Goal: Task Accomplishment & Management: Use online tool/utility

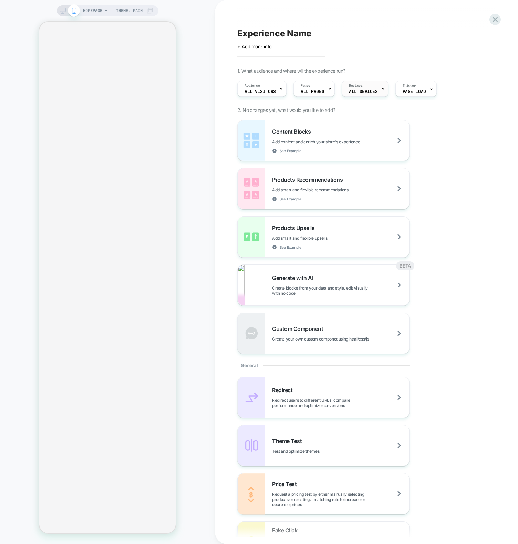
click at [360, 92] on span "ALL DEVICES" at bounding box center [363, 91] width 29 height 5
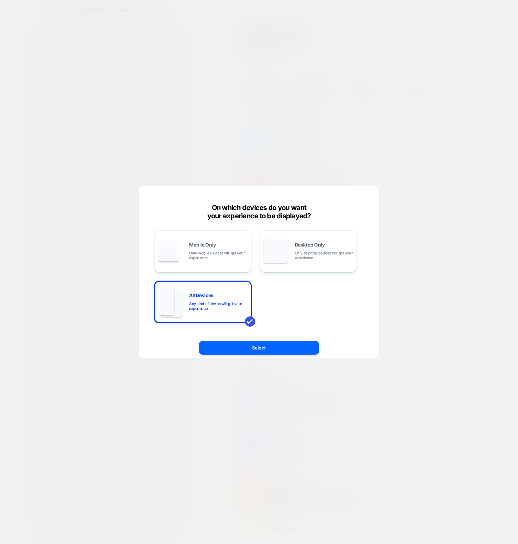
click at [437, 160] on div at bounding box center [259, 272] width 518 height 544
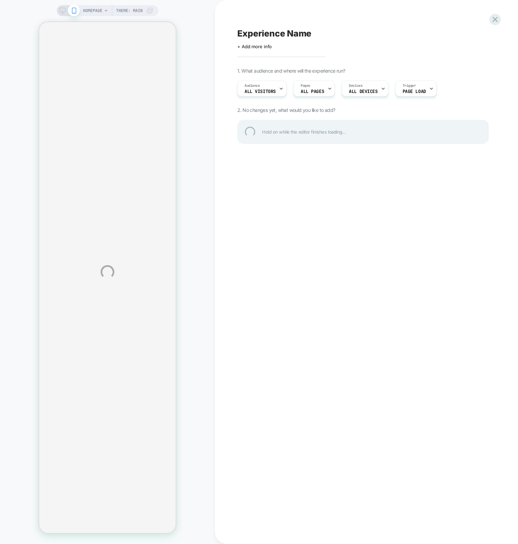
click at [309, 249] on div "HOMEPAGE Theme: MAIN Experience Name Click to edit experience details + Add mor…" at bounding box center [259, 272] width 518 height 544
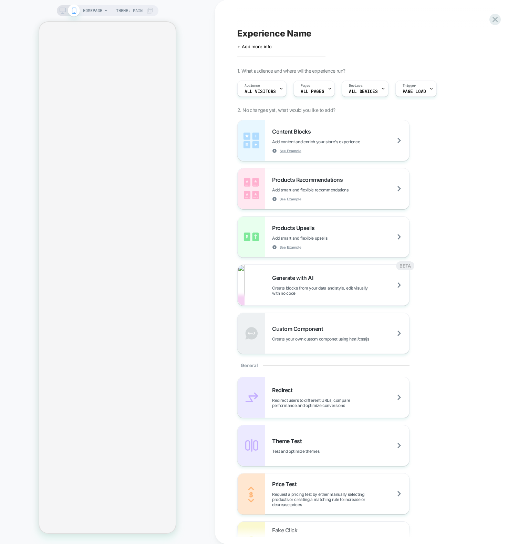
click at [210, 437] on div "HOMEPAGE Theme: MAIN" at bounding box center [107, 272] width 215 height 530
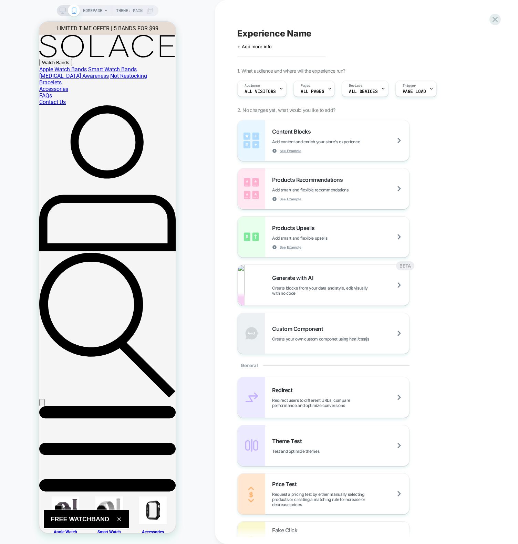
click at [192, 432] on div "HOMEPAGE Theme: MAIN" at bounding box center [107, 272] width 215 height 530
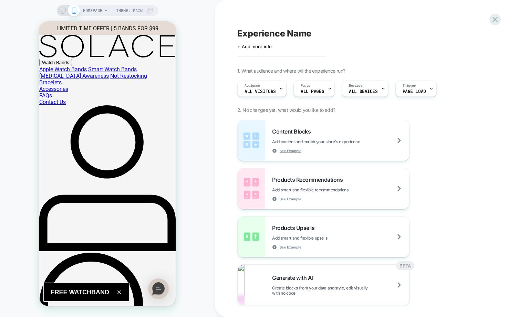
click at [198, 254] on div "HOMEPAGE Theme: MAIN" at bounding box center [107, 158] width 215 height 303
click at [88, 5] on div "HOMEPAGE Theme: MAIN" at bounding box center [107, 158] width 215 height 317
click at [89, 9] on span "HOMEPAGE" at bounding box center [92, 10] width 19 height 11
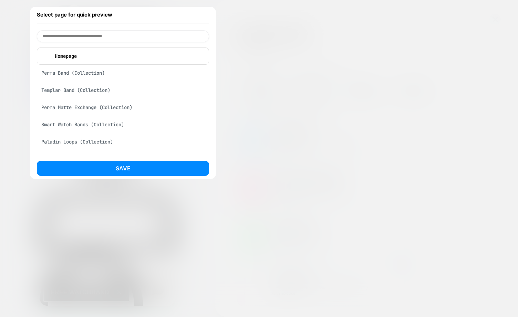
click at [283, 116] on div at bounding box center [259, 158] width 518 height 317
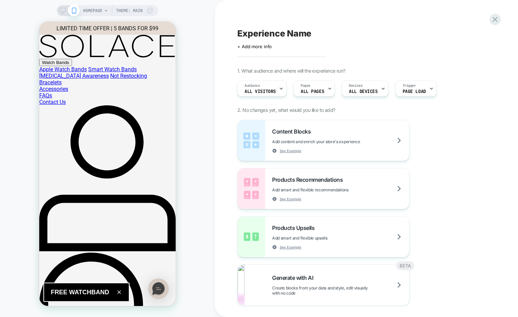
click at [150, 11] on icon at bounding box center [149, 10] width 7 height 7
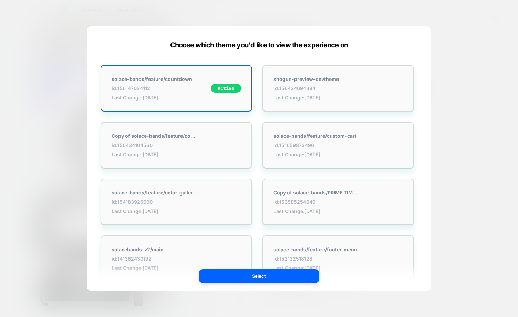
click at [467, 180] on div at bounding box center [259, 158] width 518 height 317
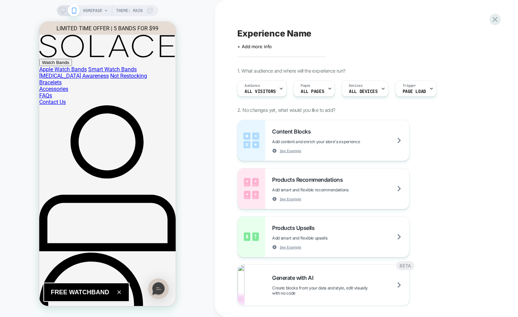
click at [203, 250] on div "HOMEPAGE Theme: MAIN" at bounding box center [107, 158] width 215 height 303
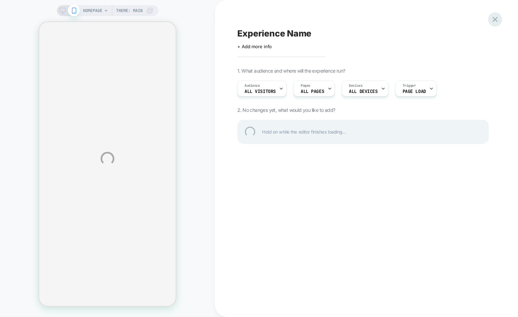
click at [497, 19] on div at bounding box center [495, 19] width 14 height 14
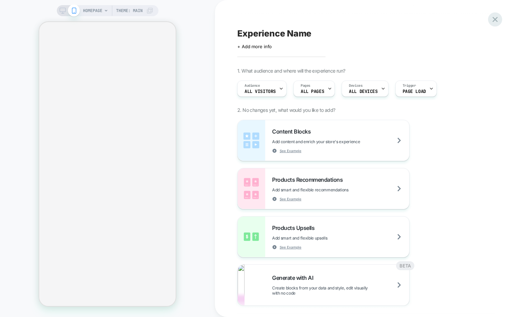
click at [493, 20] on icon at bounding box center [494, 19] width 9 height 9
click at [495, 19] on icon at bounding box center [494, 19] width 5 height 5
click at [495, 20] on icon at bounding box center [494, 19] width 5 height 5
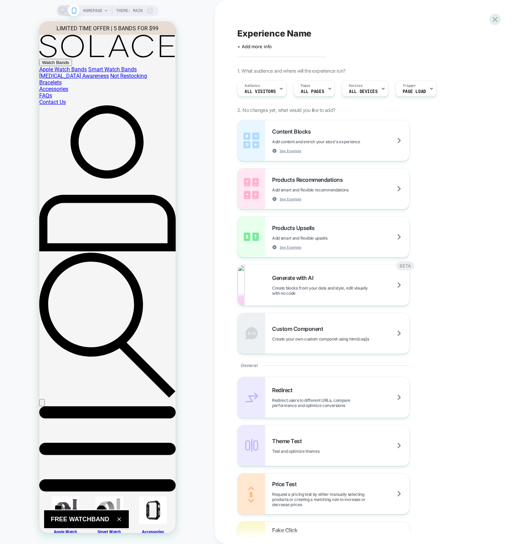
click at [200, 472] on div "HOMEPAGE Theme: MAIN" at bounding box center [107, 272] width 215 height 530
drag, startPoint x: 386, startPoint y: 33, endPoint x: 389, endPoint y: 31, distance: 3.8
click at [386, 33] on div "Experience Name" at bounding box center [362, 33] width 251 height 10
click at [269, 34] on icon at bounding box center [265, 33] width 9 height 9
click at [494, 21] on icon at bounding box center [494, 19] width 5 height 5
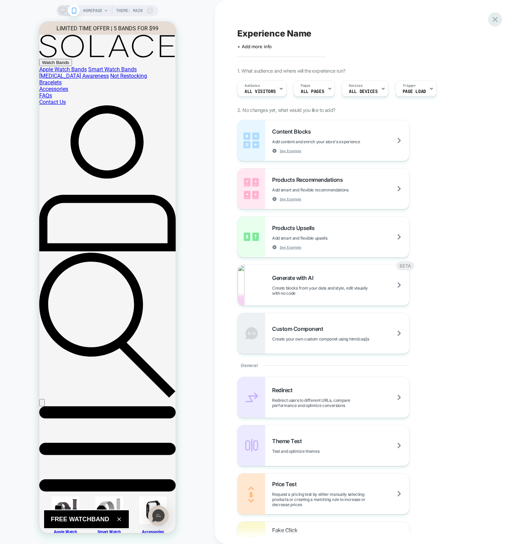
click at [494, 21] on icon at bounding box center [494, 19] width 5 height 5
click at [494, 20] on icon at bounding box center [494, 19] width 5 height 5
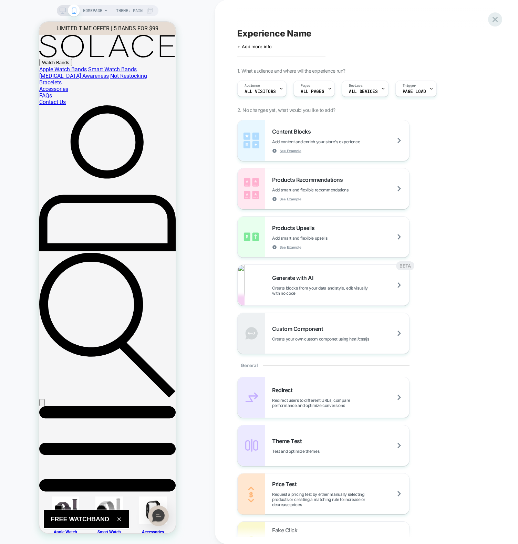
click at [494, 20] on icon at bounding box center [494, 19] width 5 height 5
click at [496, 19] on icon at bounding box center [494, 19] width 9 height 9
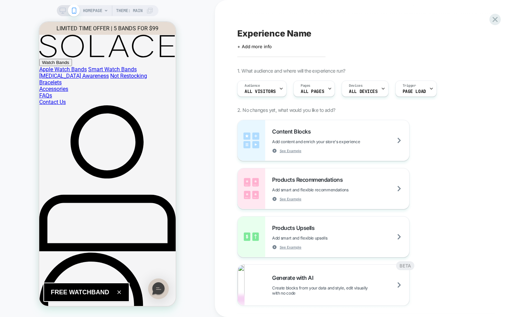
click at [496, 19] on icon at bounding box center [494, 19] width 5 height 5
click at [496, 19] on icon at bounding box center [494, 19] width 9 height 9
click at [497, 20] on icon at bounding box center [494, 19] width 9 height 9
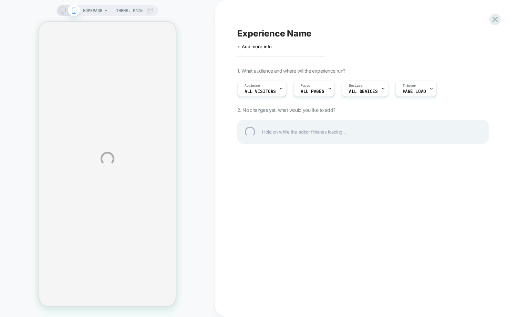
click at [189, 268] on div "HOMEPAGE Theme: MAIN Experience Name Click to edit experience details + Add mor…" at bounding box center [259, 158] width 518 height 317
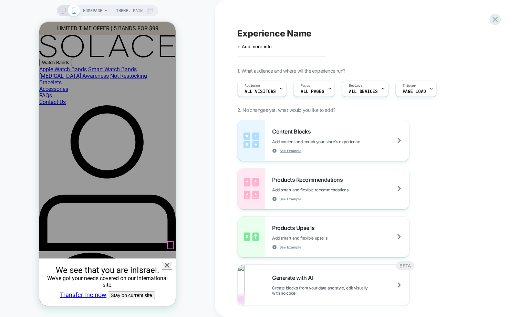
click at [169, 263] on icon at bounding box center [167, 265] width 5 height 5
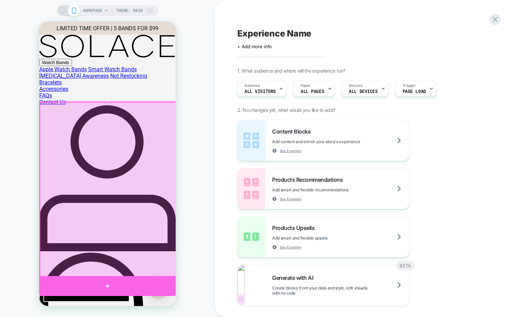
click at [144, 283] on div at bounding box center [107, 286] width 136 height 20
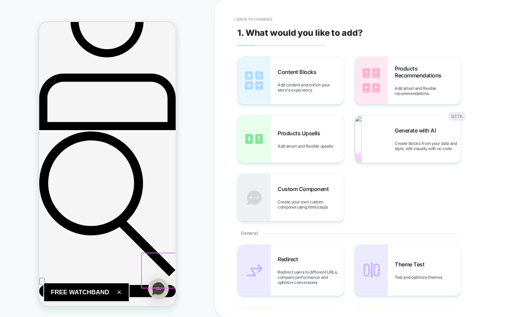
scroll to position [126, 0]
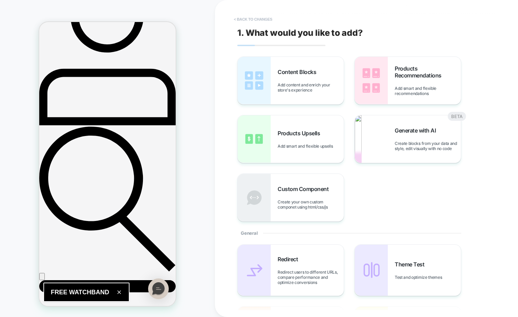
click at [254, 18] on button "< Back to changes" at bounding box center [252, 19] width 45 height 11
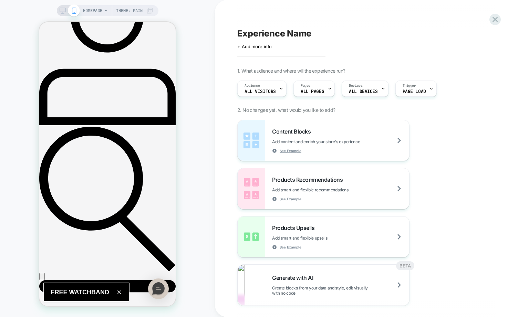
click at [203, 198] on div "HOMEPAGE Theme: MAIN" at bounding box center [107, 158] width 215 height 303
click at [261, 33] on span "Experience Name" at bounding box center [274, 33] width 74 height 10
drag, startPoint x: 196, startPoint y: 36, endPoint x: 200, endPoint y: 40, distance: 4.6
click at [196, 36] on div "HOMEPAGE Theme: MAIN" at bounding box center [107, 158] width 215 height 303
click at [266, 34] on icon at bounding box center [264, 33] width 3 height 3
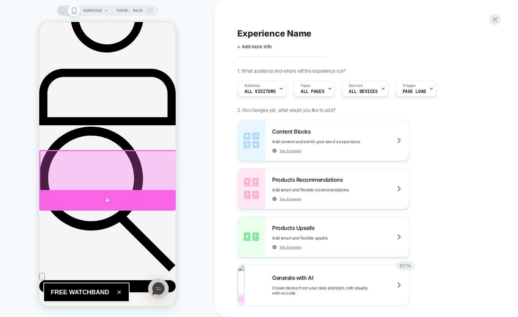
click at [140, 197] on div at bounding box center [107, 200] width 136 height 20
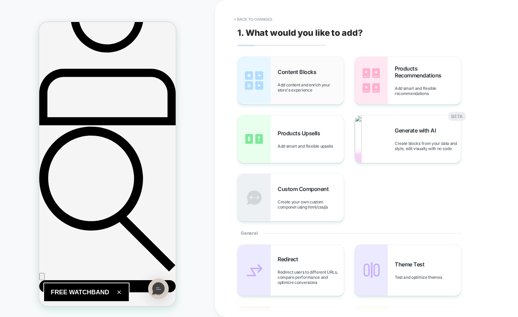
click at [264, 74] on img at bounding box center [253, 80] width 33 height 47
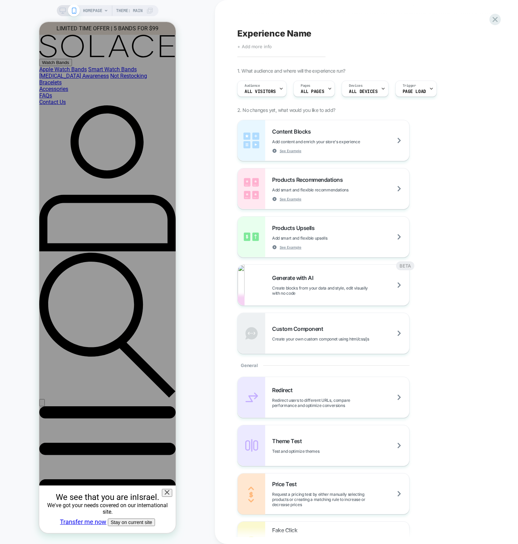
click at [258, 45] on span "+ Add more info" at bounding box center [254, 47] width 34 height 6
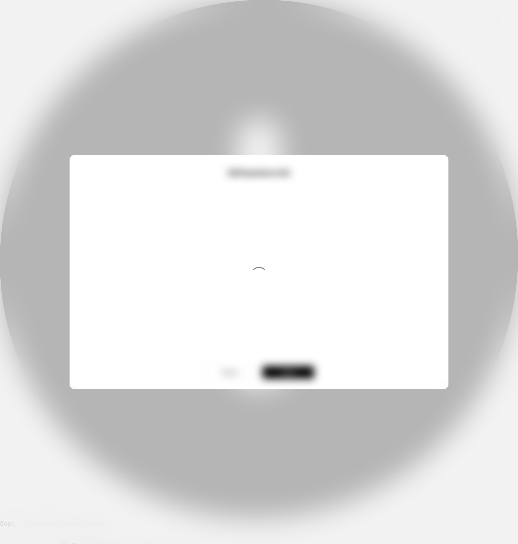
click at [167, 74] on div at bounding box center [259, 272] width 518 height 544
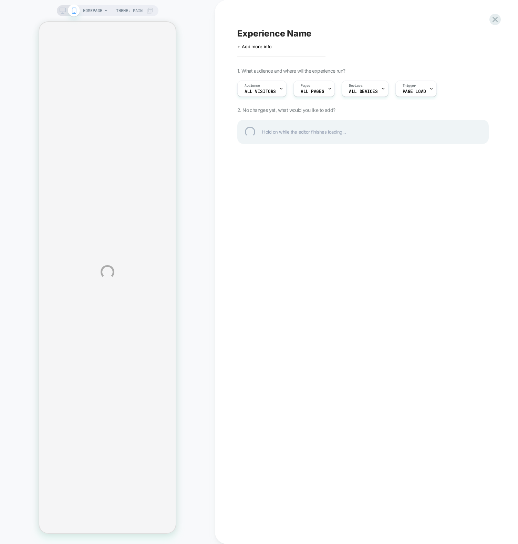
click at [369, 358] on div "HOMEPAGE Theme: MAIN Experience Name Click to edit experience details + Add mor…" at bounding box center [259, 272] width 518 height 544
click at [222, 331] on div "HOMEPAGE Theme: MAIN Experience Name Click to edit experience details + Add mor…" at bounding box center [259, 272] width 518 height 544
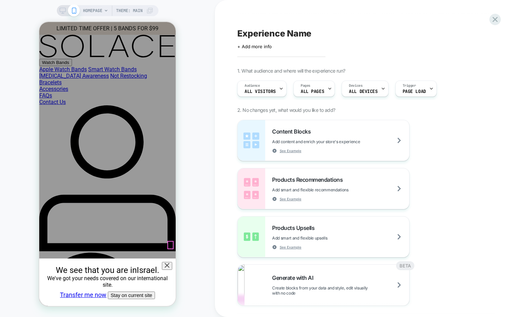
click at [167, 263] on icon at bounding box center [167, 265] width 5 height 5
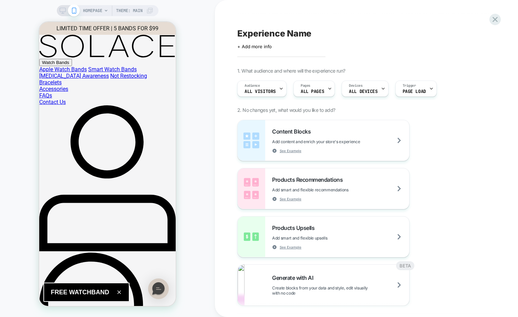
click at [195, 230] on div "HOMEPAGE Theme: MAIN" at bounding box center [107, 158] width 215 height 303
click at [122, 291] on button "FREE WATCHBAND" at bounding box center [86, 292] width 86 height 19
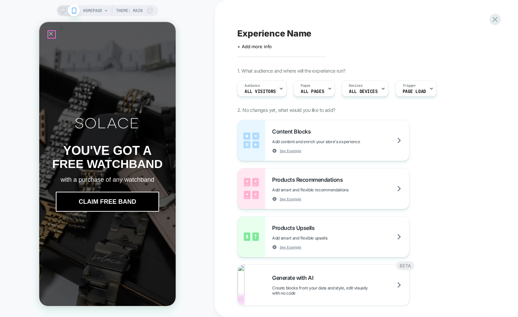
click at [49, 34] on icon "Close popup" at bounding box center [50, 33] width 7 height 7
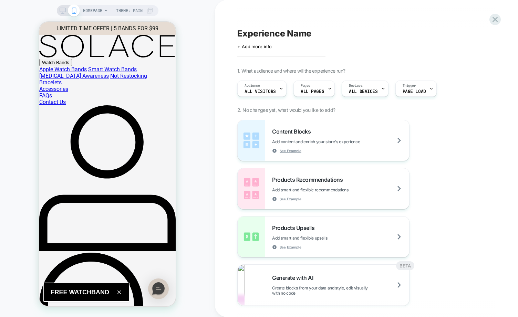
click at [203, 111] on div "HOMEPAGE Theme: MAIN" at bounding box center [107, 158] width 215 height 303
click at [221, 97] on div "Experience Name Click to edit experience details + Add more info 1. What audien…" at bounding box center [366, 158] width 303 height 317
click at [199, 93] on div "HOMEPAGE Theme: MAIN" at bounding box center [107, 158] width 215 height 303
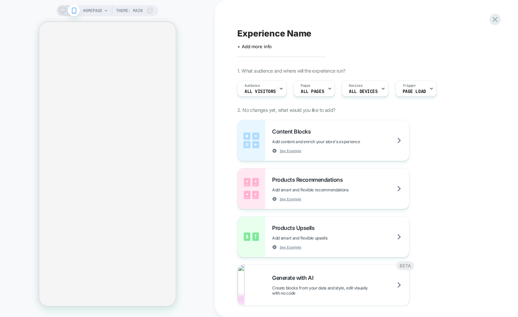
click at [203, 261] on div "HOMEPAGE Theme: MAIN" at bounding box center [107, 158] width 215 height 303
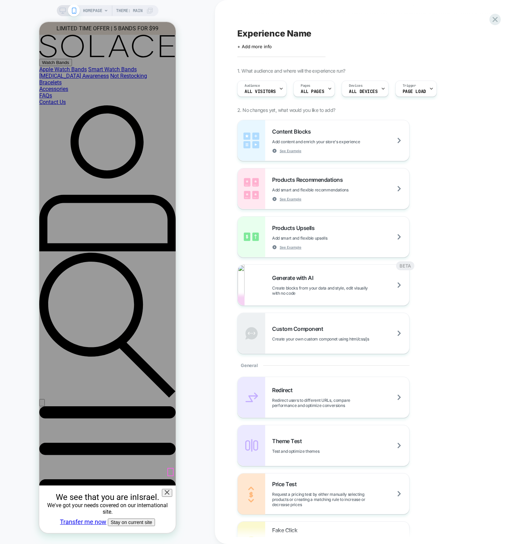
click at [169, 490] on icon at bounding box center [167, 492] width 5 height 5
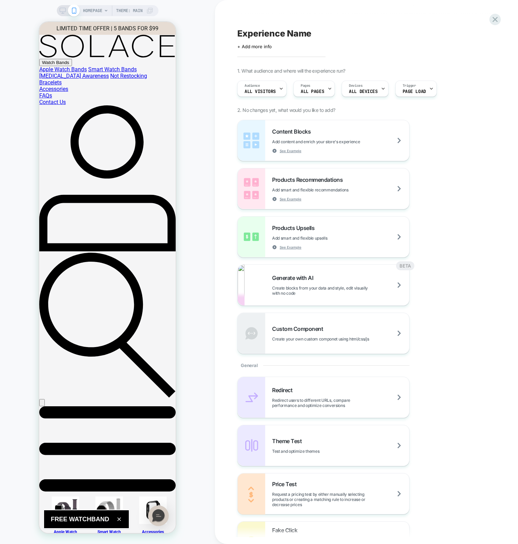
click at [213, 395] on div "HOMEPAGE Theme: MAIN" at bounding box center [107, 272] width 215 height 530
click at [300, 90] on span "ALL PAGES" at bounding box center [311, 91] width 23 height 5
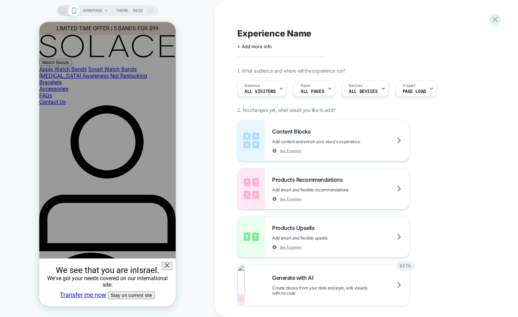
click at [219, 162] on div "Experience Name Click to edit experience details + Add more info 1. What audien…" at bounding box center [366, 158] width 303 height 317
click at [255, 89] on span "All Visitors" at bounding box center [259, 91] width 31 height 5
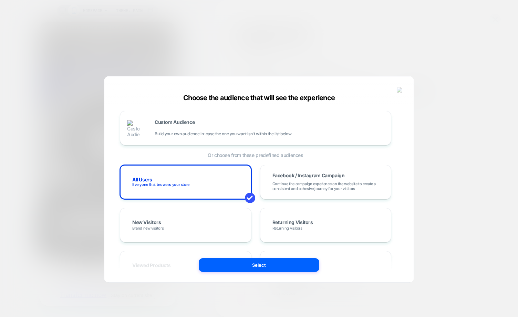
click at [182, 38] on div at bounding box center [259, 158] width 518 height 317
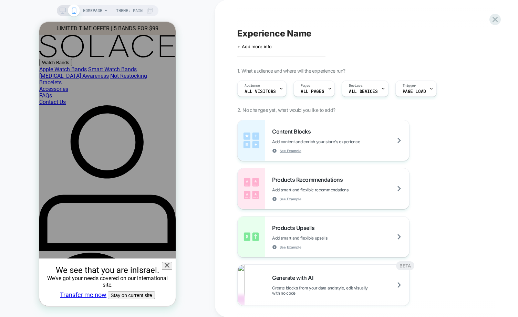
click at [203, 170] on div "HOMEPAGE Theme: MAIN" at bounding box center [107, 158] width 215 height 303
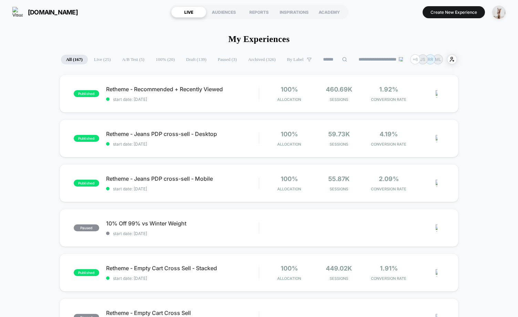
click at [500, 14] on img "button" at bounding box center [498, 12] width 13 height 13
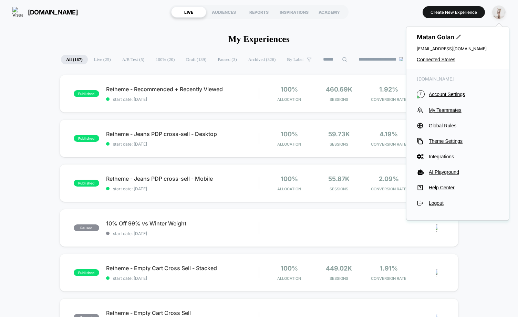
click at [499, 13] on img "button" at bounding box center [498, 12] width 13 height 13
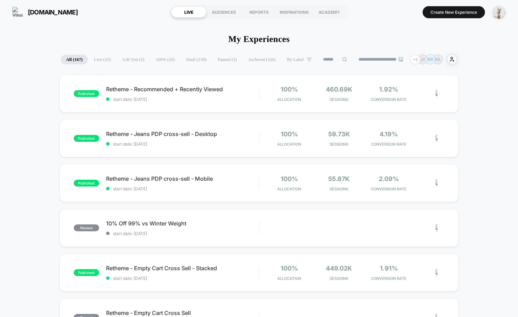
click at [498, 12] on img "button" at bounding box center [498, 12] width 13 height 13
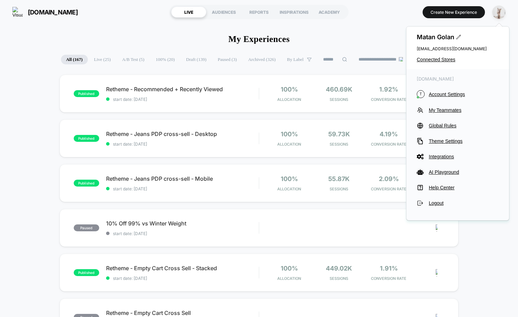
click at [498, 12] on img "button" at bounding box center [498, 12] width 13 height 13
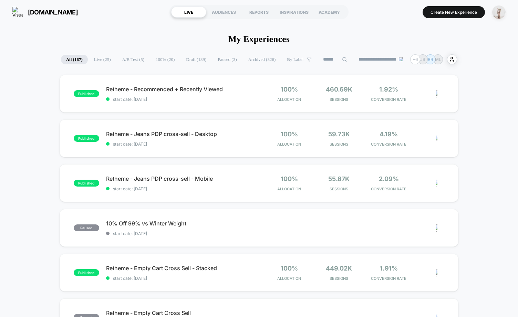
click at [498, 12] on img "button" at bounding box center [498, 12] width 13 height 13
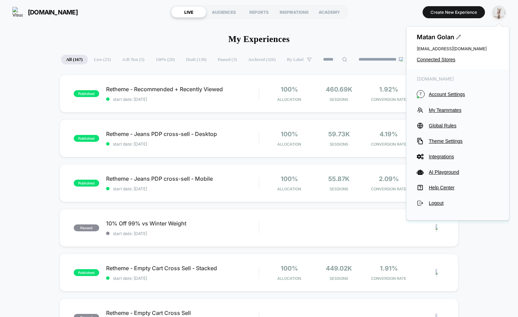
click at [498, 12] on img "button" at bounding box center [498, 12] width 13 height 13
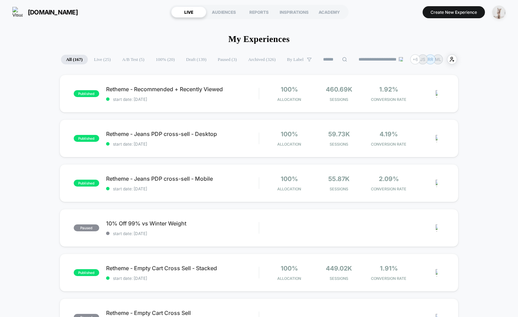
click at [498, 12] on img "button" at bounding box center [498, 12] width 13 height 13
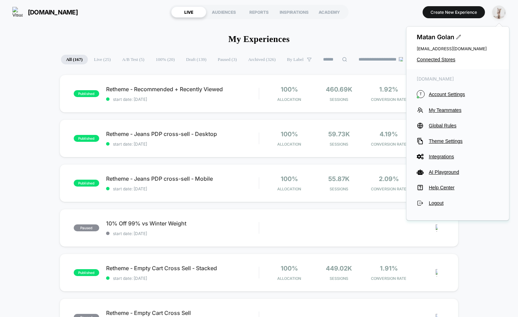
click at [498, 12] on img "button" at bounding box center [498, 12] width 13 height 13
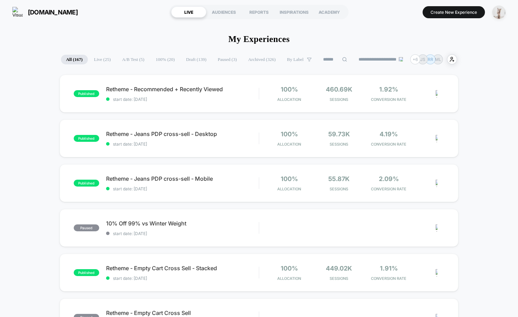
click at [498, 12] on img "button" at bounding box center [498, 12] width 13 height 13
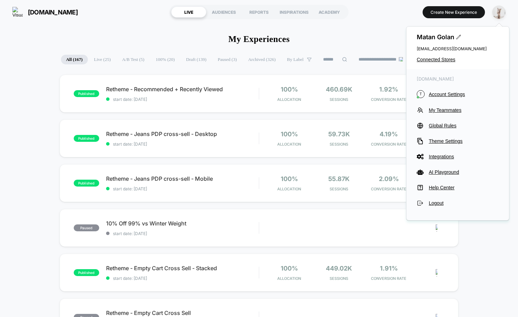
click at [496, 13] on img "button" at bounding box center [498, 12] width 13 height 13
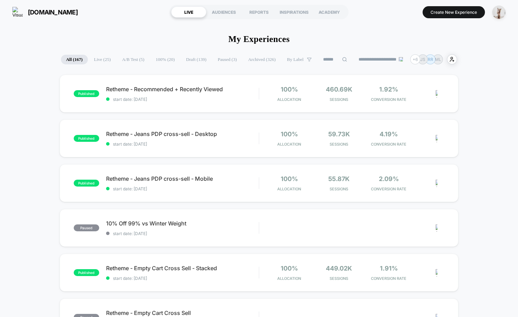
click at [508, 61] on div "**********" at bounding box center [259, 59] width 518 height 10
click at [456, 12] on button "Create New Experience" at bounding box center [453, 12] width 62 height 12
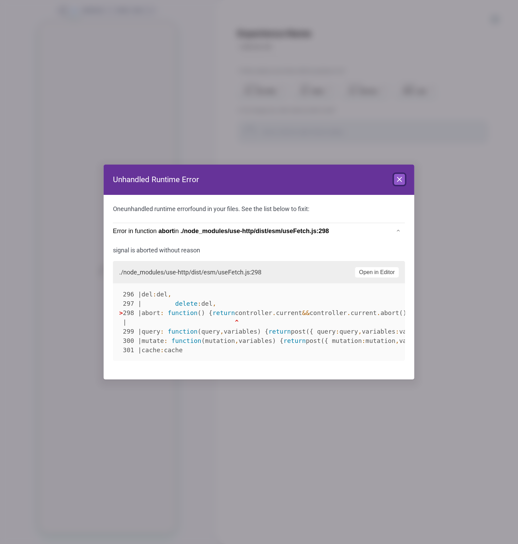
click at [401, 181] on icon at bounding box center [399, 179] width 8 height 8
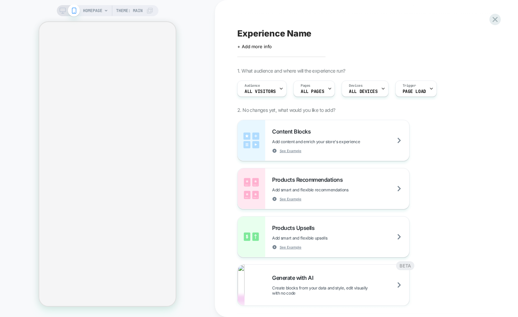
click at [199, 243] on div "HOMEPAGE Theme: MAIN" at bounding box center [107, 158] width 215 height 303
click at [207, 248] on div "HOMEPAGE Theme: MAIN" at bounding box center [107, 158] width 215 height 303
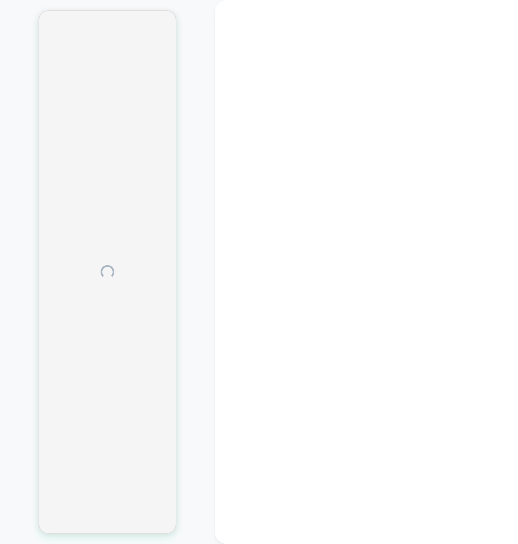
click at [225, 247] on div at bounding box center [366, 272] width 303 height 544
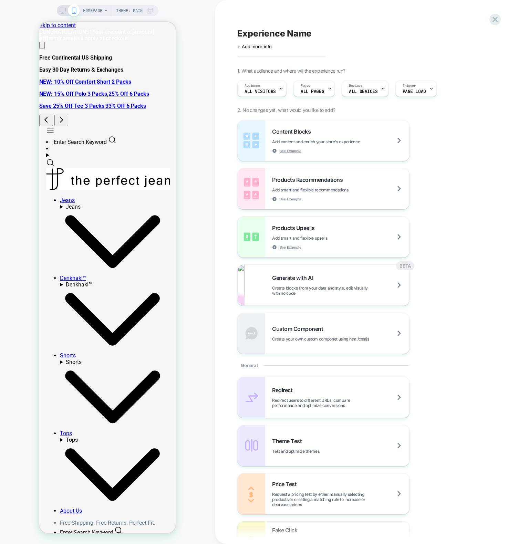
click at [194, 83] on div "HOMEPAGE Theme: MAIN" at bounding box center [107, 272] width 215 height 530
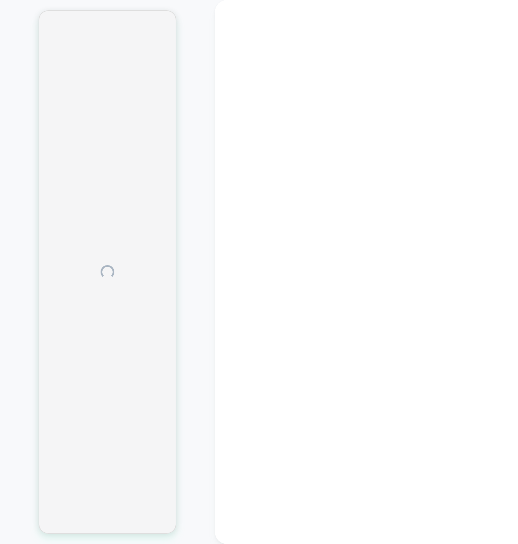
click at [226, 126] on div at bounding box center [366, 272] width 303 height 544
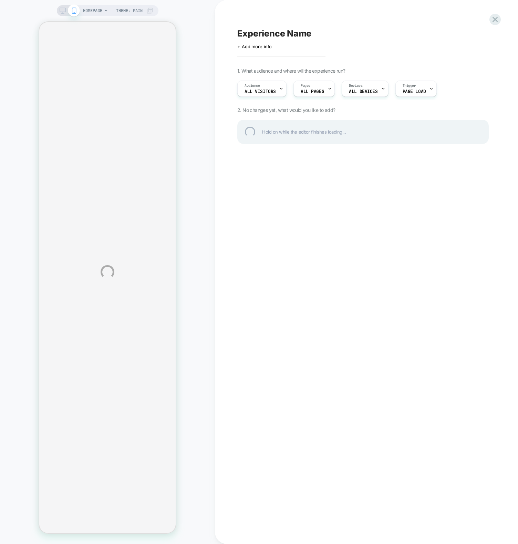
click at [85, 316] on div "HOMEPAGE Theme: MAIN Experience Name Click to edit experience details + Add mor…" at bounding box center [259, 272] width 518 height 544
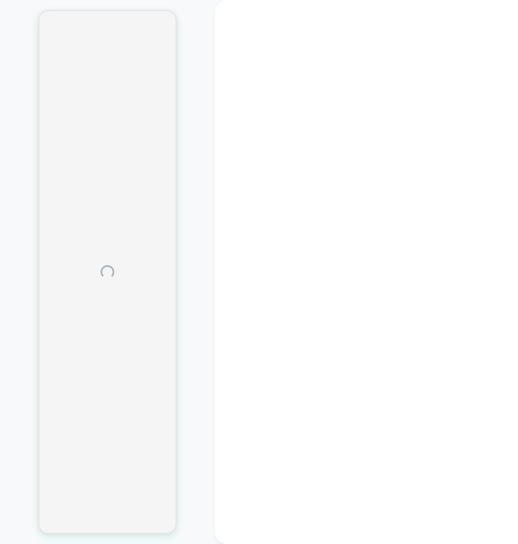
click at [241, 105] on div at bounding box center [366, 272] width 303 height 544
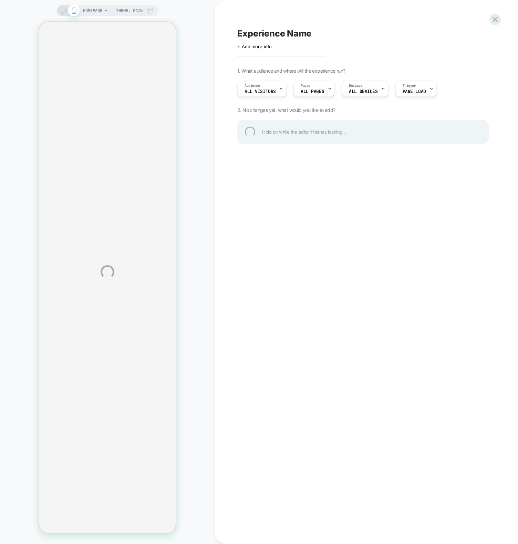
click at [232, 130] on div "HOMEPAGE Theme: MAIN Experience Name Click to edit experience details + Add mor…" at bounding box center [259, 272] width 518 height 544
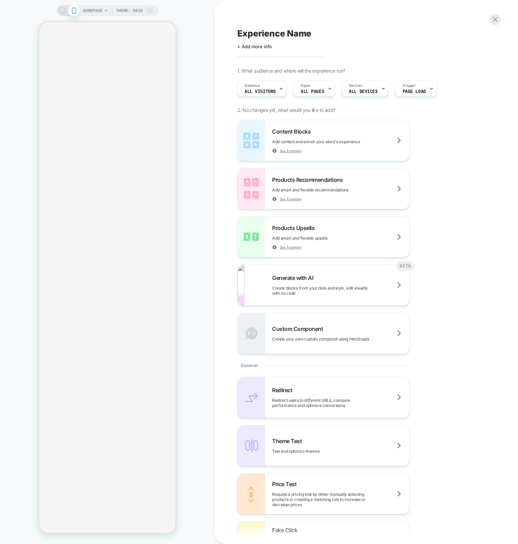
click at [199, 168] on div "HOMEPAGE Theme: MAIN" at bounding box center [107, 272] width 215 height 530
click at [464, 208] on div "Content Blocks Add content and enrich your store's experience See Example Produ…" at bounding box center [362, 237] width 251 height 234
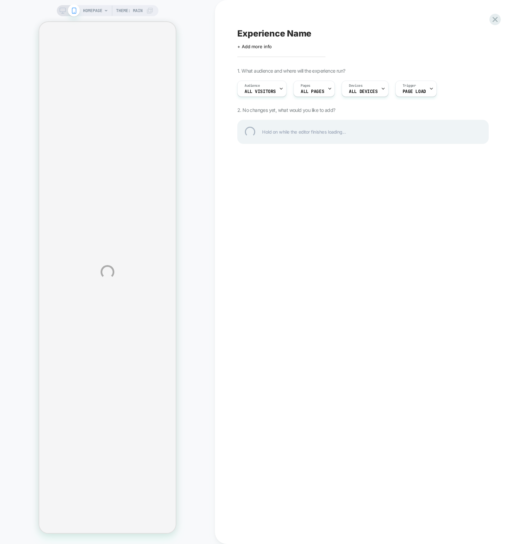
click at [186, 238] on div "HOMEPAGE Theme: MAIN Experience Name Click to edit experience details + Add mor…" at bounding box center [259, 272] width 518 height 544
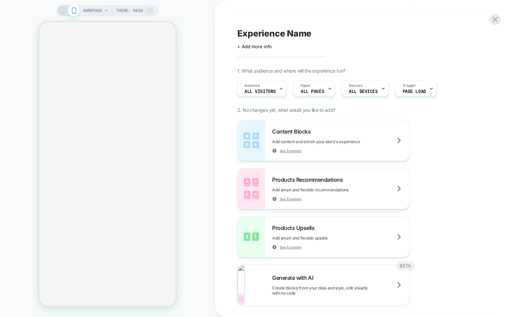
click at [197, 288] on div "HOMEPAGE Theme: MAIN" at bounding box center [107, 158] width 215 height 303
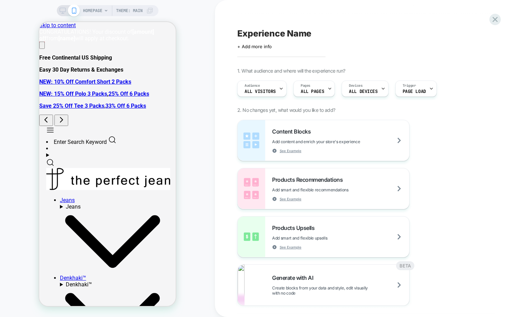
click at [444, 208] on div "Content Blocks Add content and enrich your store's experience See Example Produ…" at bounding box center [362, 237] width 251 height 234
click at [412, 92] on span "Page Load" at bounding box center [413, 91] width 23 height 5
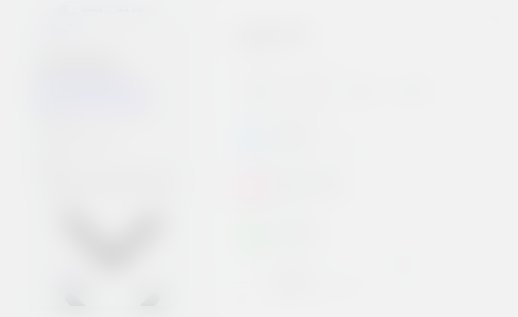
drag, startPoint x: 133, startPoint y: 203, endPoint x: 94, endPoint y: 181, distance: 45.0
click at [133, 203] on div at bounding box center [259, 158] width 518 height 317
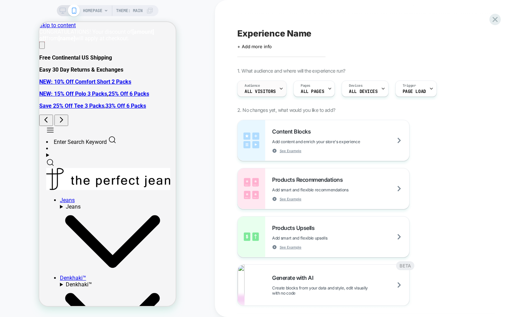
click at [260, 91] on span "All Visitors" at bounding box center [259, 91] width 31 height 5
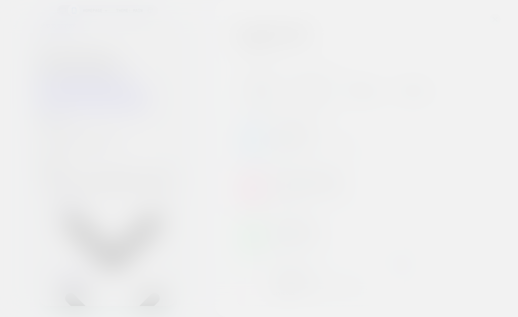
drag, startPoint x: 157, startPoint y: 199, endPoint x: 122, endPoint y: 170, distance: 45.0
click at [157, 199] on div at bounding box center [259, 158] width 518 height 317
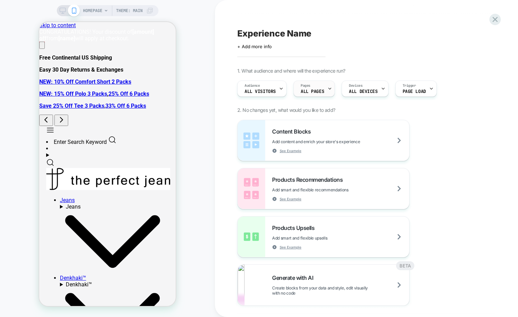
click at [308, 93] on span "ALL PAGES" at bounding box center [311, 91] width 23 height 5
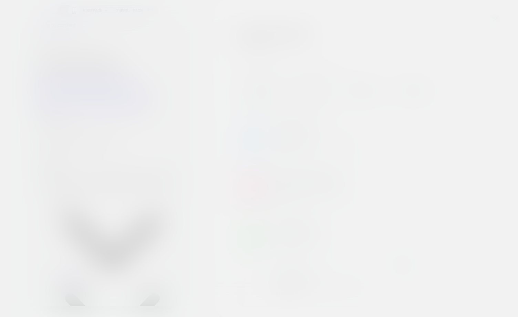
click at [173, 207] on div at bounding box center [259, 158] width 518 height 317
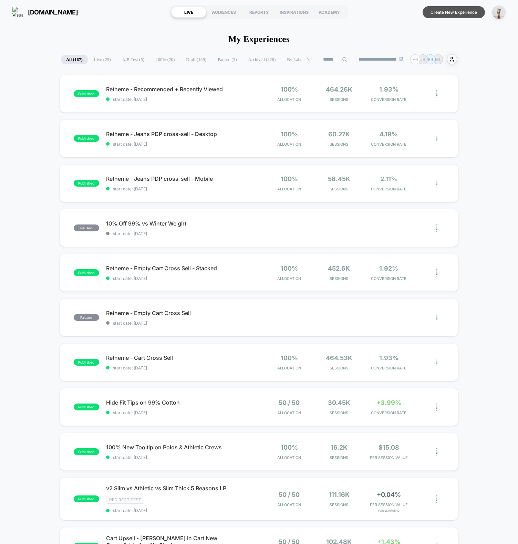
click at [448, 12] on button "Create New Experience" at bounding box center [453, 12] width 62 height 12
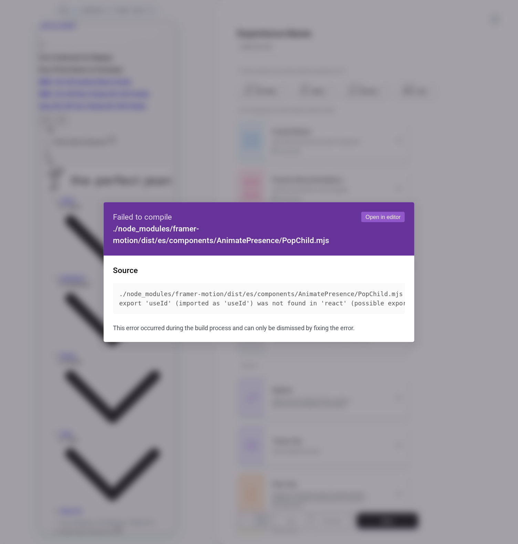
click at [209, 306] on pre "./node_modules/framer-motion/dist/es/components/AnimatePresence/PopChild.mjs ex…" at bounding box center [259, 298] width 292 height 31
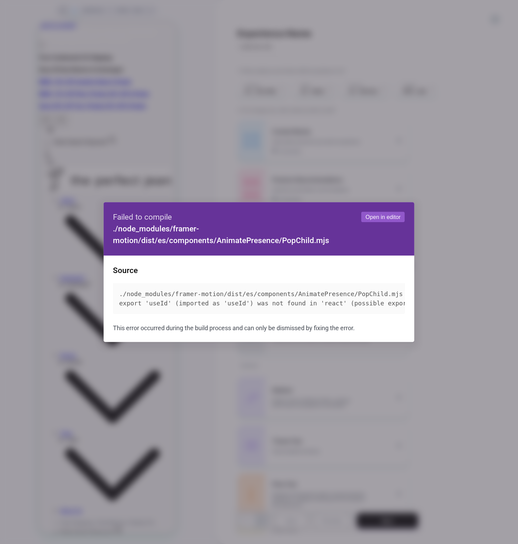
drag, startPoint x: 348, startPoint y: 303, endPoint x: 109, endPoint y: 295, distance: 239.0
click at [109, 295] on div "Source ./node_modules/framer-motion/dist/es/components/AnimatePresence/PopChild…" at bounding box center [259, 298] width 310 height 86
click at [297, 310] on pre "./node_modules/framer-motion/dist/es/components/AnimatePresence/PopChild.mjs ex…" at bounding box center [259, 298] width 292 height 31
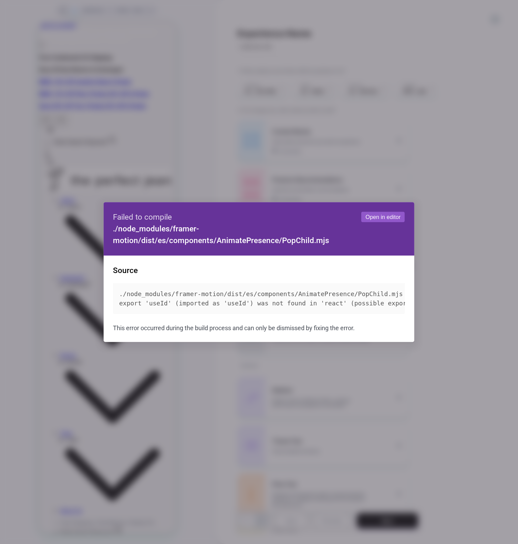
click at [197, 282] on div "Source ./node_modules/framer-motion/dist/es/components/AnimatePresence/PopChild…" at bounding box center [259, 298] width 310 height 86
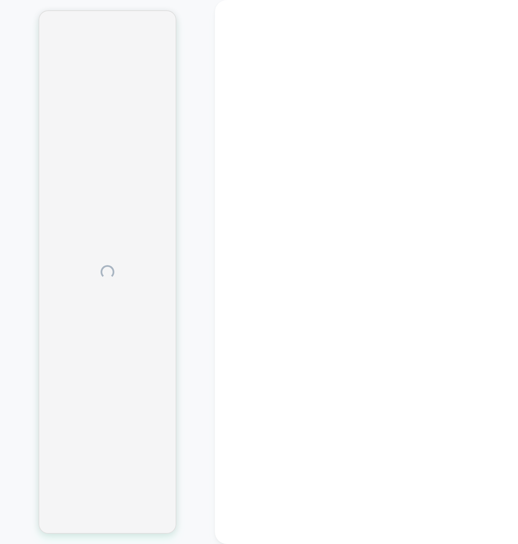
click at [253, 138] on div at bounding box center [366, 272] width 303 height 544
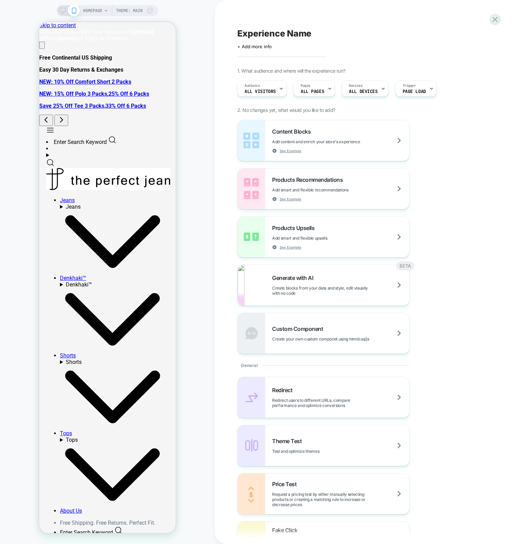
click at [197, 119] on div "HOMEPAGE Theme: MAIN" at bounding box center [107, 272] width 215 height 530
click at [294, 133] on span "Content Blocks" at bounding box center [293, 131] width 42 height 7
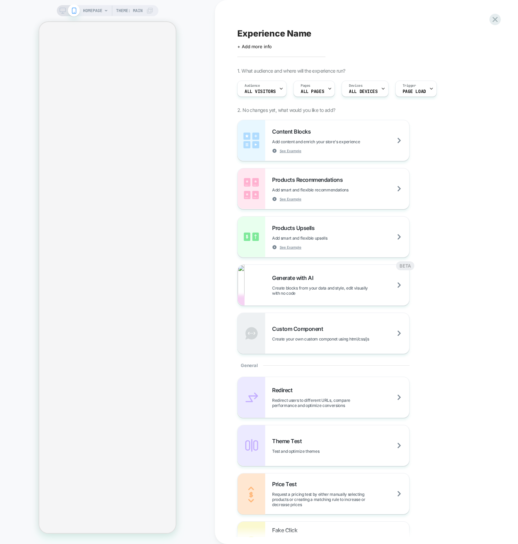
click at [197, 236] on div "HOMEPAGE Theme: MAIN" at bounding box center [107, 272] width 215 height 530
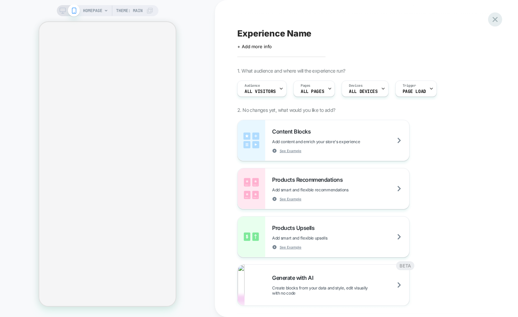
click at [493, 21] on icon at bounding box center [494, 19] width 5 height 5
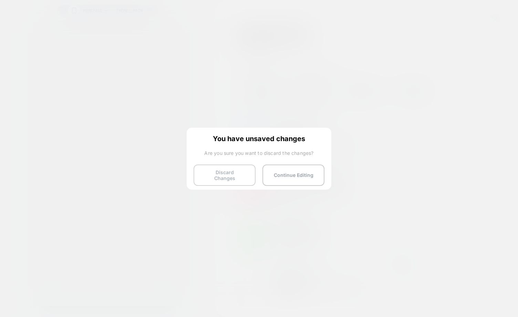
click at [235, 176] on button "Discard Changes" at bounding box center [224, 175] width 62 height 21
click at [243, 170] on button "Discard Changes" at bounding box center [224, 175] width 62 height 21
click at [230, 176] on button "Discard Changes" at bounding box center [224, 175] width 62 height 21
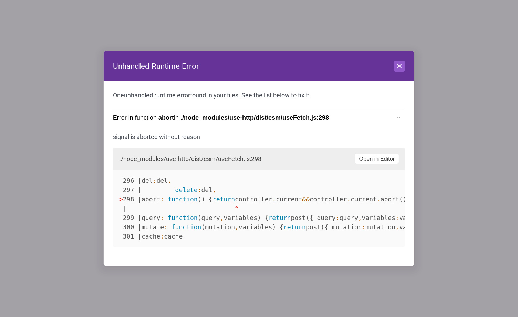
click at [230, 3] on html "Navigated to [DOMAIN_NAME] | No-code CRO for Shopify" at bounding box center [259, 1] width 518 height 3
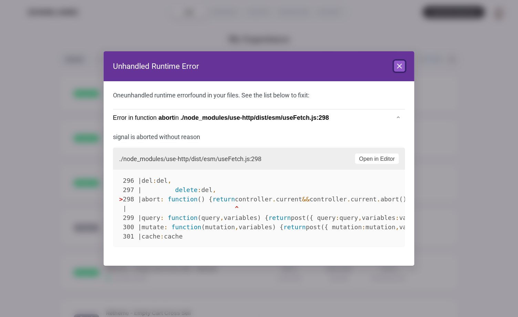
click at [399, 70] on icon at bounding box center [399, 66] width 8 height 8
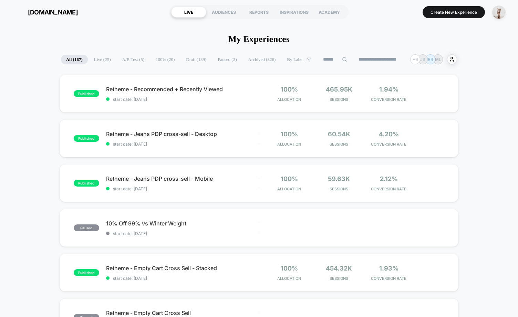
click at [447, 14] on button "Create New Experience" at bounding box center [453, 12] width 62 height 12
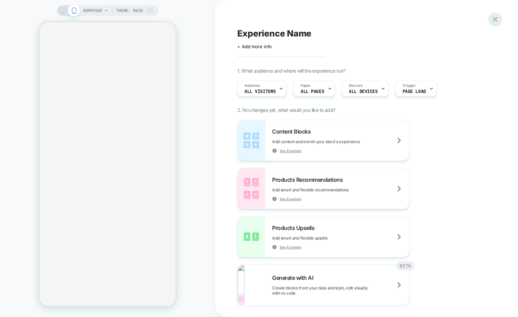
click at [495, 20] on icon at bounding box center [494, 19] width 5 height 5
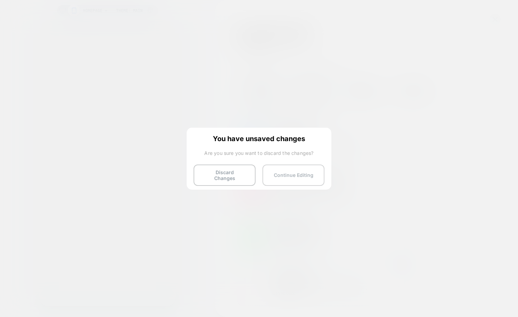
click at [314, 167] on button "Continue Editing" at bounding box center [293, 175] width 62 height 21
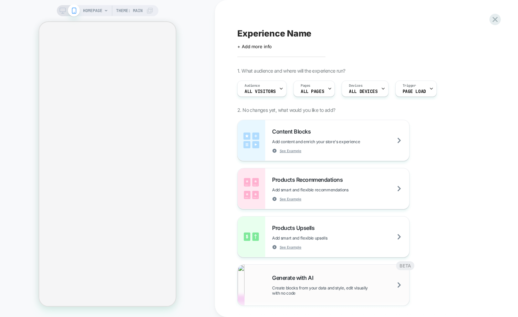
click at [283, 286] on span "Create blocks from your data and style, edit visually with no code" at bounding box center [340, 290] width 137 height 10
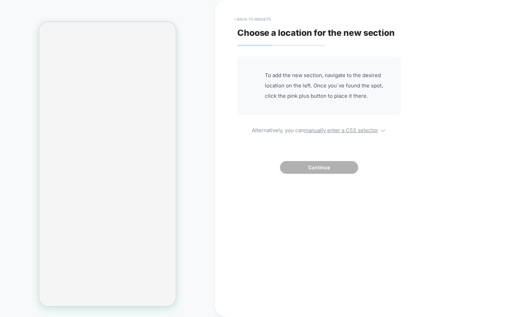
click at [262, 19] on button "< Back to widgets" at bounding box center [252, 19] width 44 height 11
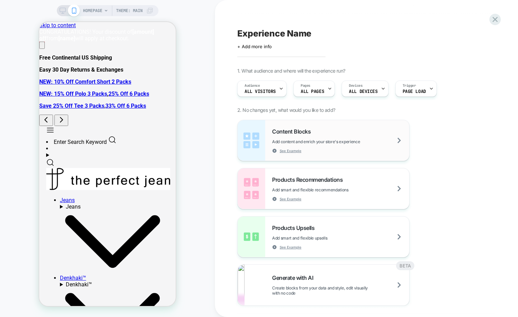
click at [314, 134] on div "Content Blocks Add content and enrich your store's experience See Example" at bounding box center [340, 140] width 137 height 25
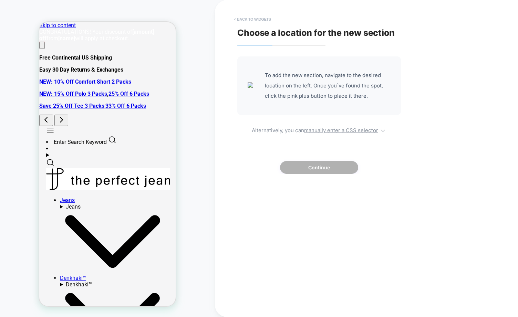
click at [249, 20] on button "< Back to widgets" at bounding box center [252, 19] width 44 height 11
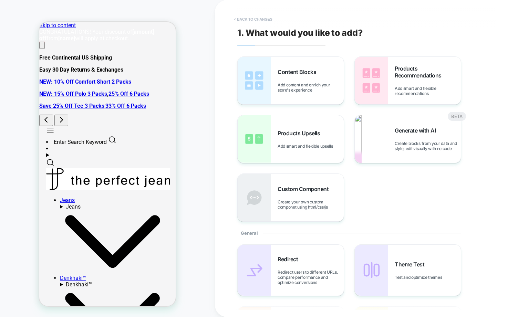
click at [248, 18] on button "< Back to changes" at bounding box center [252, 19] width 45 height 11
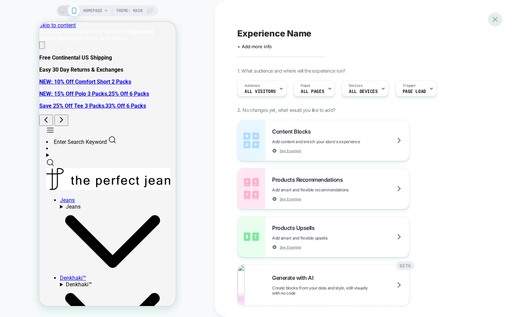
click at [496, 22] on icon at bounding box center [494, 19] width 9 height 9
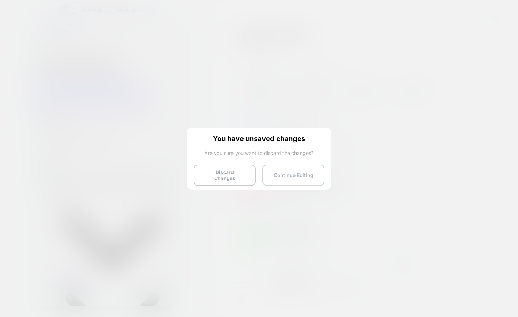
click at [289, 175] on button "Continue Editing" at bounding box center [293, 175] width 62 height 21
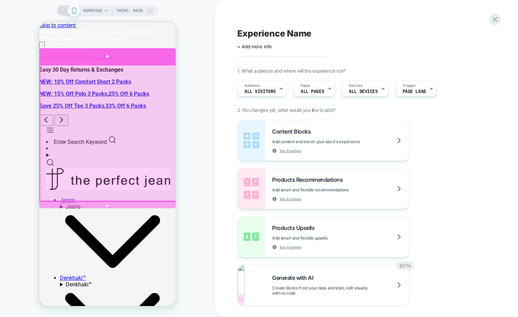
click at [139, 59] on div at bounding box center [107, 56] width 136 height 16
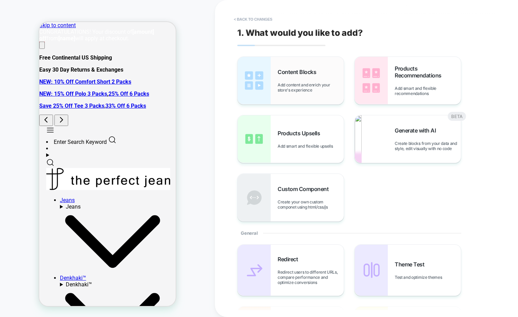
click at [302, 91] on span "Add content and enrich your store's experience" at bounding box center [310, 87] width 66 height 10
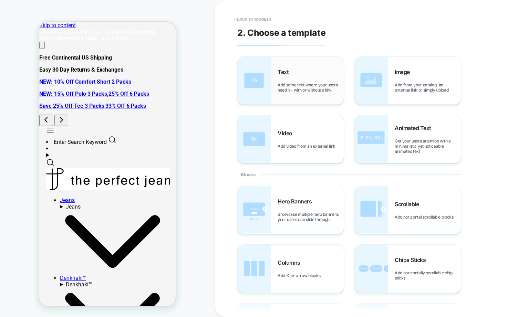
click at [304, 95] on div "Text Add some text where your users need it - with or without a link" at bounding box center [290, 80] width 106 height 47
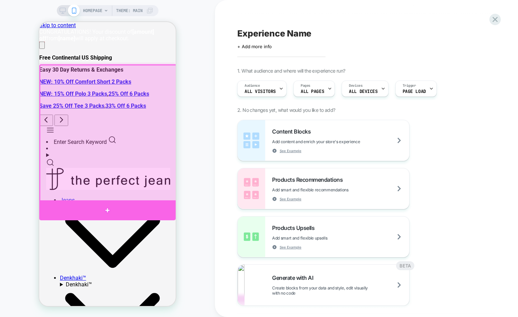
click at [136, 208] on div at bounding box center [107, 210] width 136 height 20
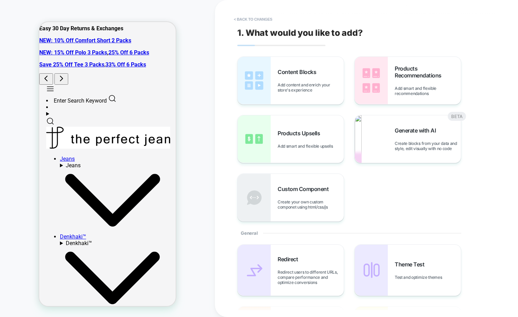
scroll to position [42, 0]
click at [306, 89] on span "Add content and enrich your store's experience" at bounding box center [310, 87] width 66 height 10
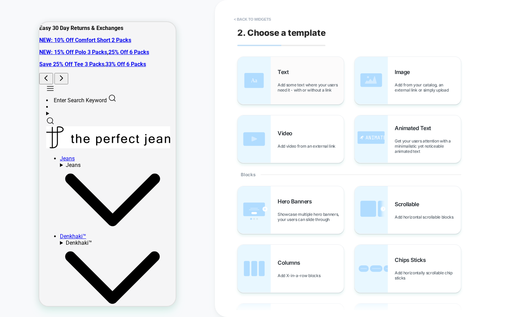
click at [272, 75] on div "Text Add some text where your users need it - with or without a link" at bounding box center [290, 80] width 106 height 47
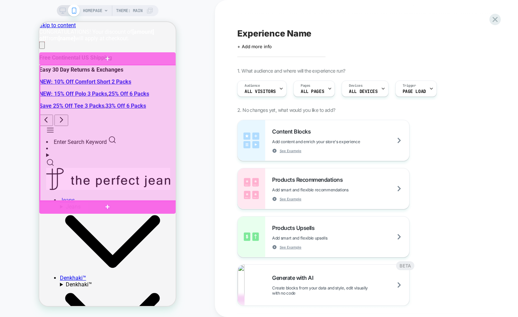
click at [104, 204] on div at bounding box center [107, 207] width 136 height 14
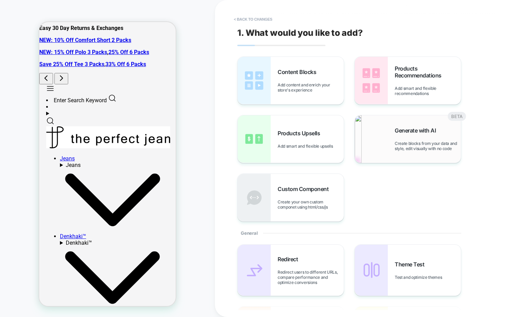
scroll to position [42, 0]
click at [403, 69] on span "Products Recommendations" at bounding box center [427, 72] width 66 height 14
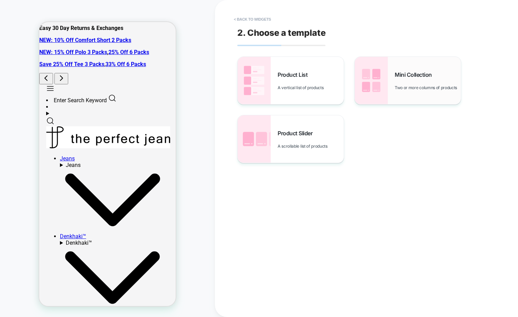
click at [400, 82] on div "Mini Collection Two or more columns of products" at bounding box center [427, 80] width 66 height 19
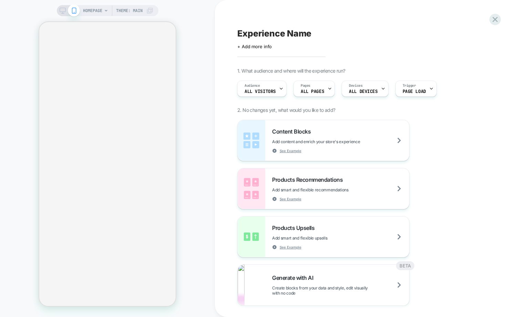
click at [185, 199] on div "HOMEPAGE Theme: MAIN" at bounding box center [107, 158] width 215 height 303
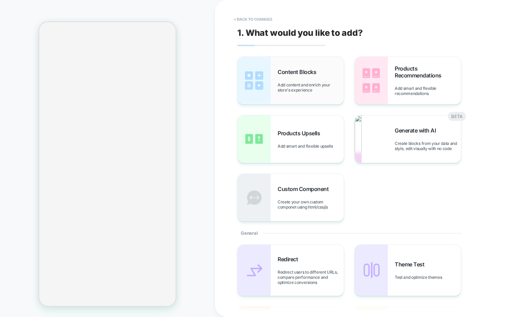
click at [260, 101] on img at bounding box center [253, 80] width 33 height 47
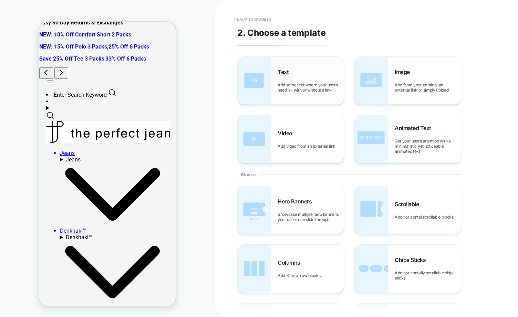
click at [289, 74] on span "Text" at bounding box center [284, 71] width 14 height 7
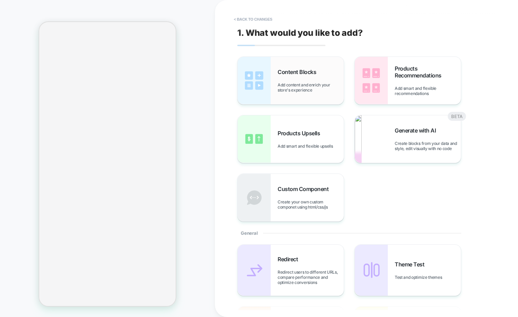
click at [305, 73] on span "Content Blocks" at bounding box center [298, 71] width 42 height 7
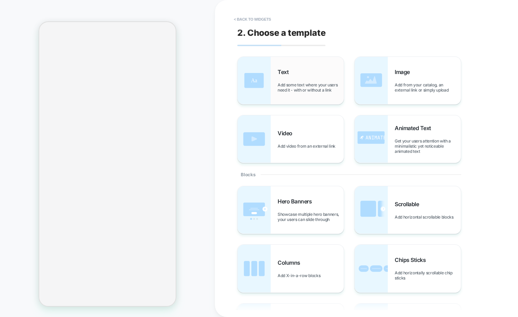
click at [293, 89] on span "Add some text where your users need it - with or without a link" at bounding box center [310, 87] width 66 height 10
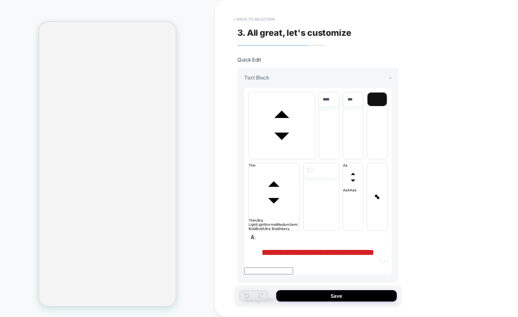
click at [261, 21] on button "< Back to selection" at bounding box center [254, 19] width 48 height 11
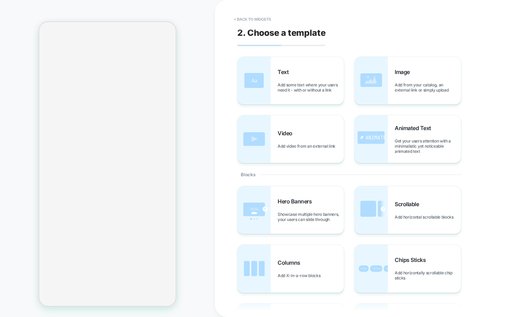
click at [261, 21] on button "< Back to widgets" at bounding box center [252, 19] width 44 height 11
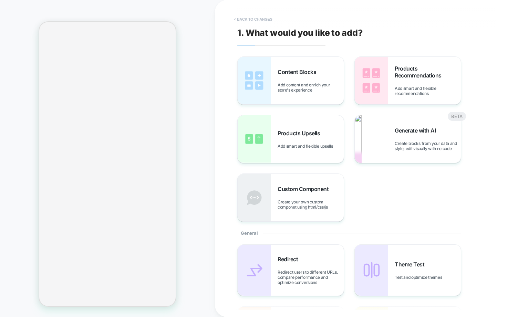
click at [259, 19] on button "< Back to changes" at bounding box center [252, 19] width 45 height 11
click at [384, 61] on img at bounding box center [371, 80] width 33 height 47
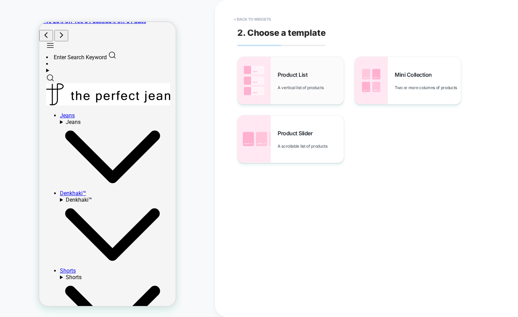
scroll to position [85, 0]
click at [245, 17] on button "< Back to widgets" at bounding box center [252, 19] width 44 height 11
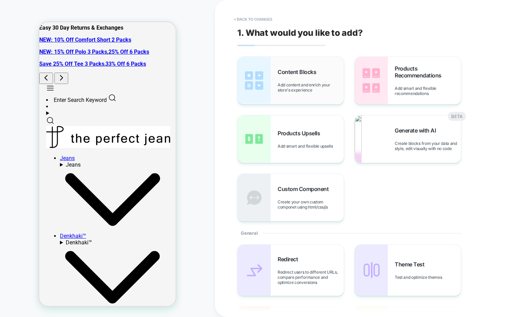
scroll to position [42, 0]
click at [276, 81] on div "Content Blocks Add content and enrich your store's experience" at bounding box center [290, 80] width 106 height 47
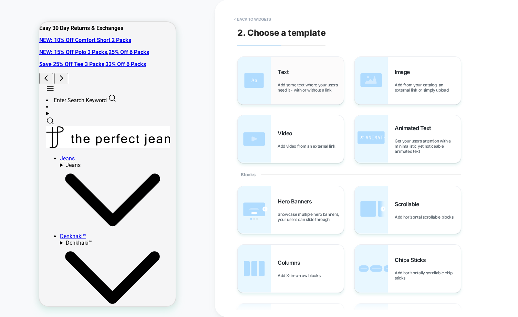
click at [284, 74] on span "Text" at bounding box center [284, 71] width 14 height 7
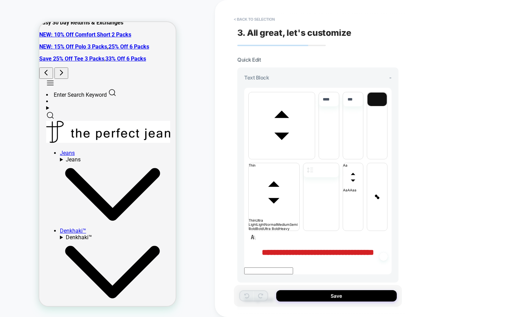
click at [335, 248] on span "**********" at bounding box center [318, 252] width 112 height 8
click at [307, 248] on span "**********" at bounding box center [318, 252] width 112 height 8
type input "****"
click at [359, 96] on img at bounding box center [359, 97] width 3 height 3
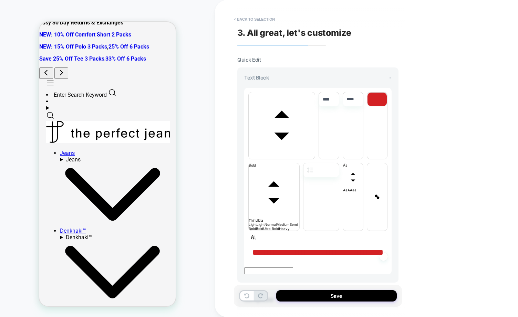
click at [359, 96] on img at bounding box center [359, 97] width 3 height 3
type input "*****"
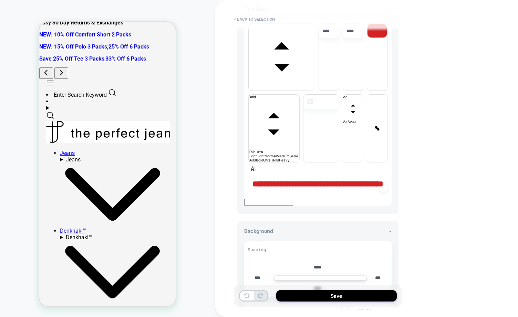
scroll to position [94, 0]
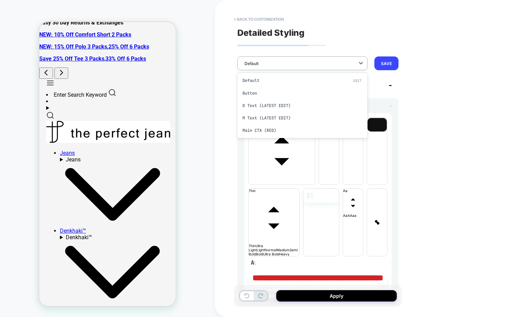
click at [276, 68] on div "Default" at bounding box center [302, 63] width 130 height 14
click at [261, 91] on div "Button DELETE" at bounding box center [302, 93] width 130 height 13
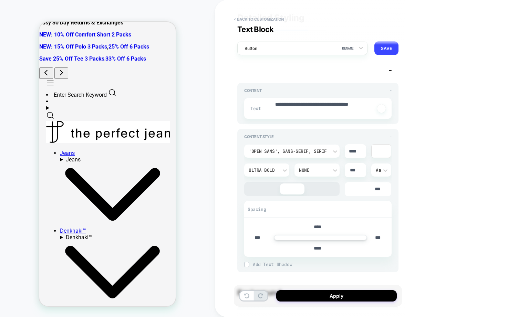
scroll to position [8, 0]
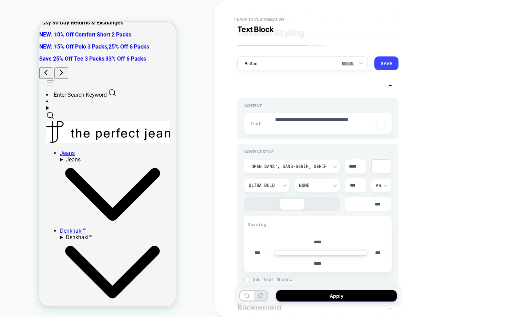
type textarea "*"
click at [314, 241] on input "****" at bounding box center [316, 242] width 15 height 6
type input "****"
type textarea "*"
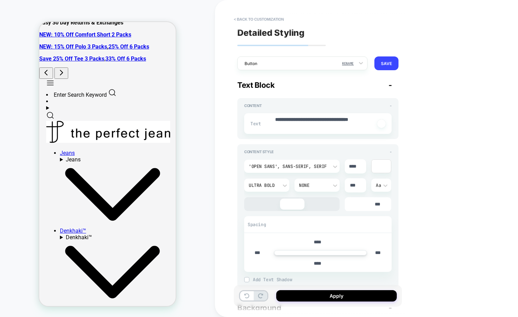
type input "****"
type textarea "*"
type input "****"
type textarea "*"
type input "****"
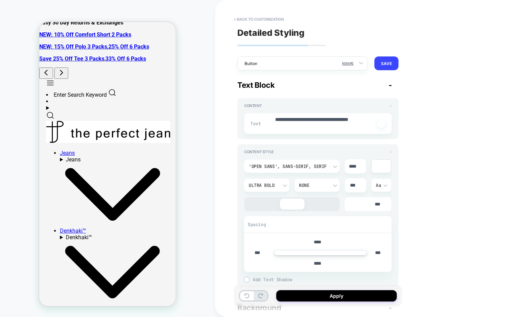
type textarea "*"
type input "****"
type textarea "*"
type input "****"
type textarea "*"
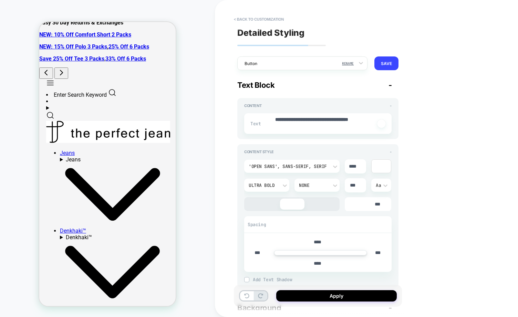
type input "****"
type textarea "*"
type input "****"
type textarea "*"
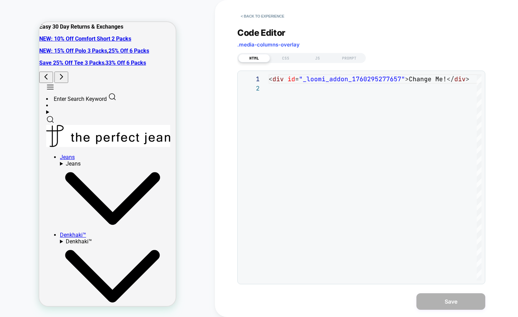
drag, startPoint x: 345, startPoint y: 67, endPoint x: 354, endPoint y: 70, distance: 9.5
click at [345, 67] on div "**********" at bounding box center [361, 151] width 248 height 265
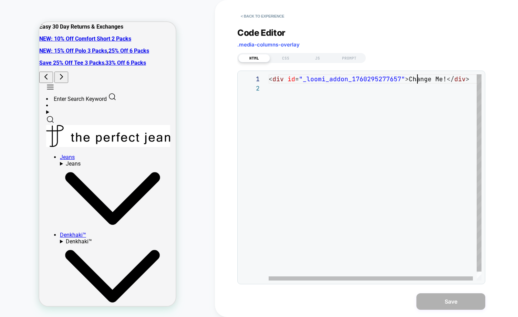
click at [416, 78] on div "< div id = "_loomi_addon_1760295277657" > Change Me! </ div >" at bounding box center [376, 181] width 217 height 215
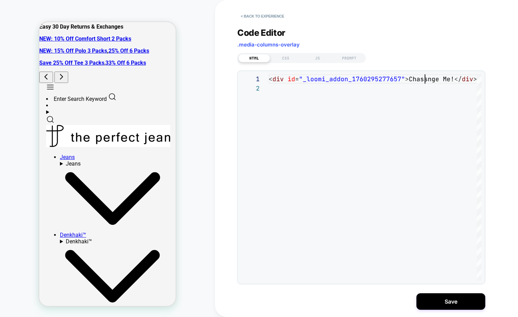
scroll to position [0, 160]
type textarea "**********"
click at [239, 26] on div "**********" at bounding box center [361, 151] width 248 height 265
click at [250, 12] on button "< Back to experience" at bounding box center [262, 16] width 50 height 11
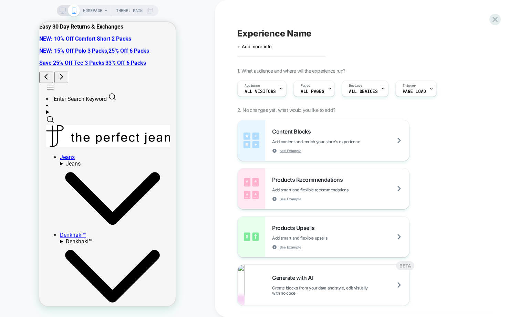
scroll to position [126, 0]
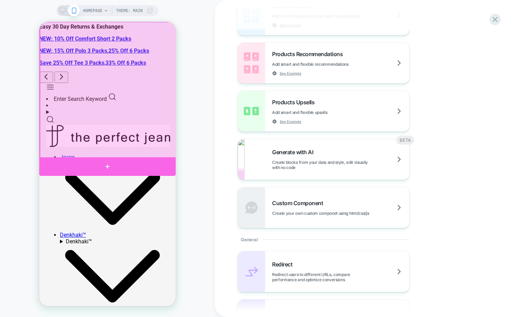
click at [139, 166] on div at bounding box center [107, 166] width 136 height 19
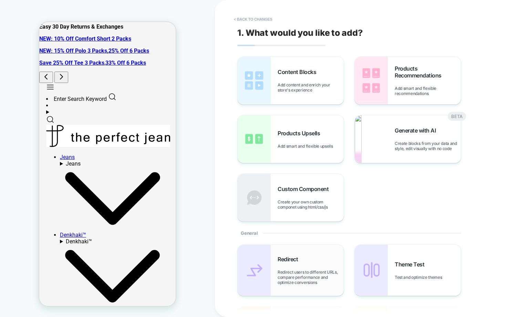
click at [297, 269] on div "Redirect Redirect users to different URLs, compare performance and optimize con…" at bounding box center [310, 270] width 66 height 29
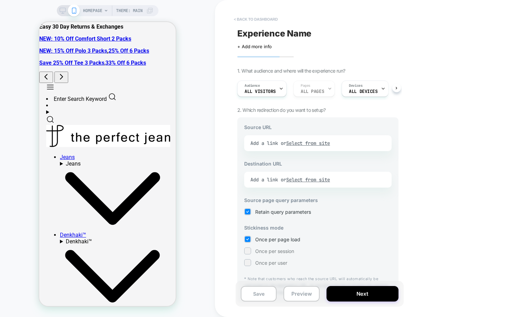
click at [246, 20] on button "< back to dashboard" at bounding box center [255, 19] width 51 height 11
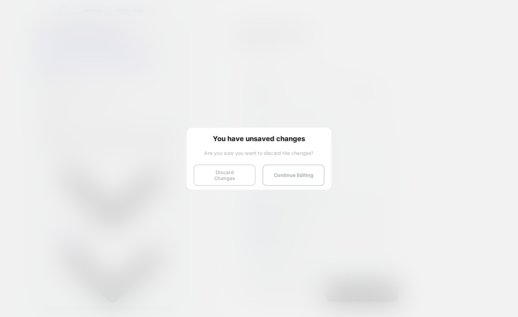
click at [229, 167] on button "Discard Changes" at bounding box center [224, 175] width 62 height 21
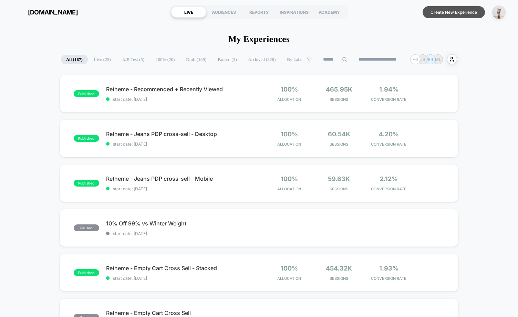
click at [446, 11] on button "Create New Experience" at bounding box center [453, 12] width 62 height 12
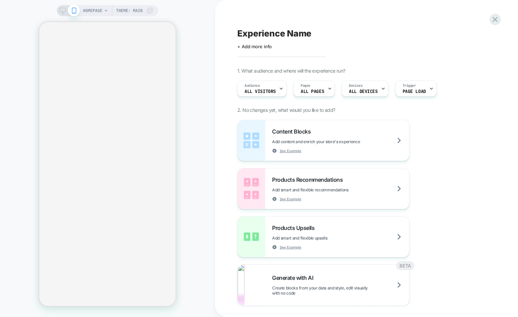
click at [194, 259] on div "HOMEPAGE Theme: MAIN" at bounding box center [107, 158] width 215 height 303
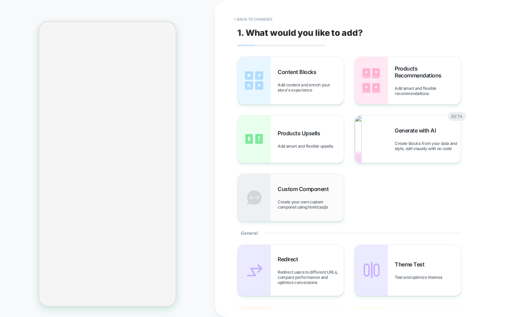
click at [283, 204] on span "Create your own custom componet using html/css/js" at bounding box center [310, 204] width 66 height 10
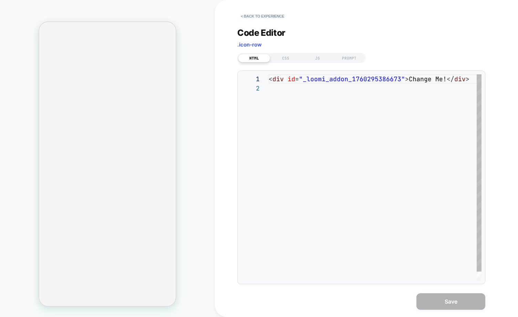
scroll to position [9, 0]
click at [272, 18] on button "< Back to experience" at bounding box center [262, 16] width 50 height 11
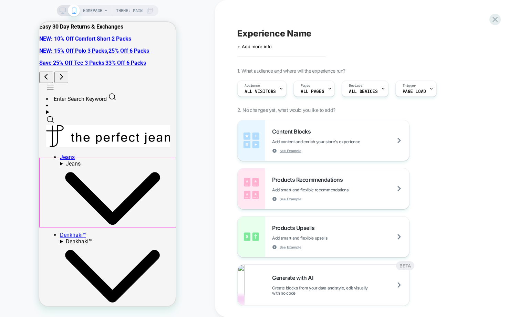
scroll to position [0, 0]
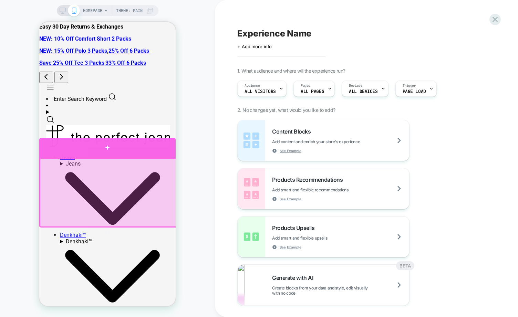
click at [144, 149] on div at bounding box center [107, 148] width 136 height 20
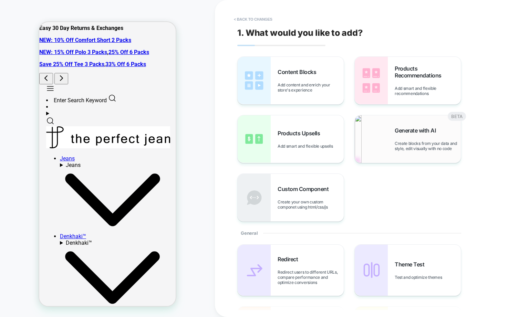
click at [361, 151] on img at bounding box center [358, 138] width 7 height 47
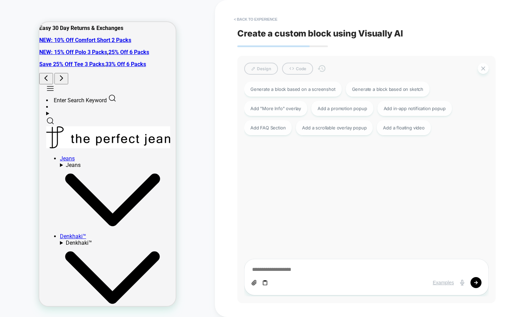
scroll to position [43, 0]
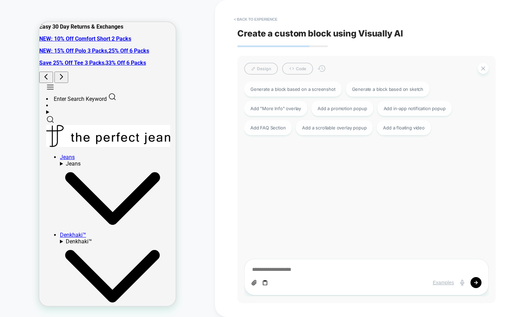
click at [292, 267] on textarea at bounding box center [366, 270] width 230 height 8
click at [413, 112] on div "Add in-app notification popup" at bounding box center [414, 107] width 74 height 15
type textarea "*"
type textarea "**********"
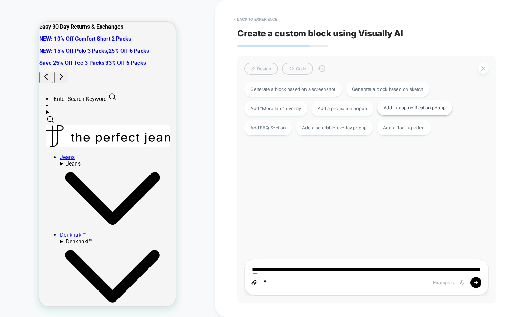
type textarea "*"
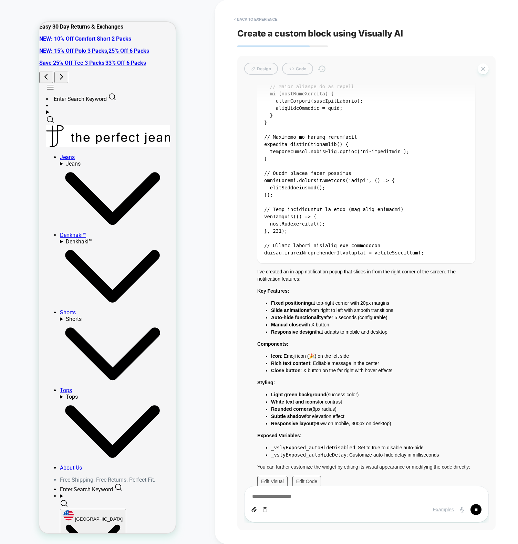
scroll to position [1843, 0]
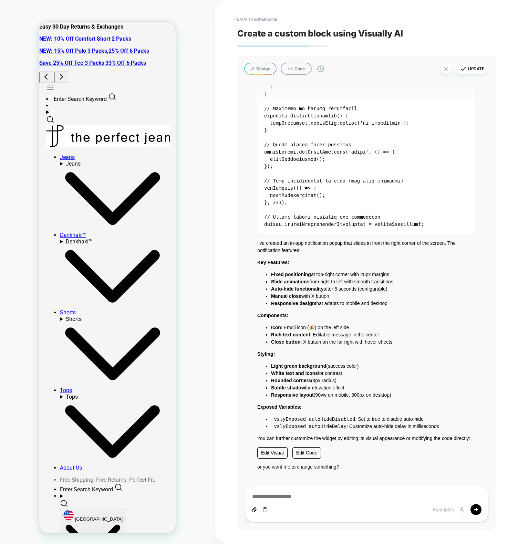
click at [218, 208] on div "< Back to experience Create a custom block using Visually AI Design Code Update…" at bounding box center [366, 272] width 303 height 544
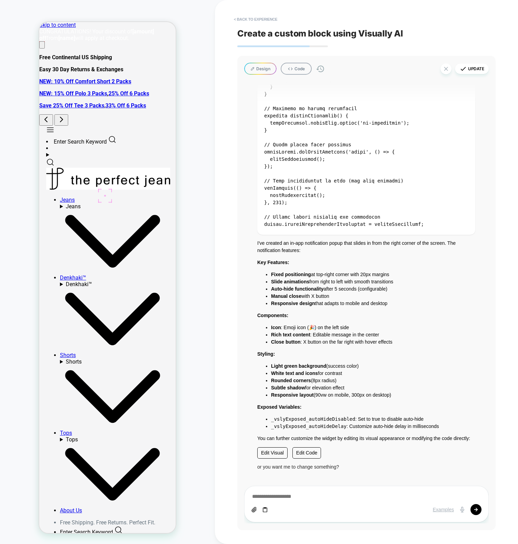
scroll to position [0, 0]
click at [416, 145] on pre at bounding box center [366, 22] width 218 height 426
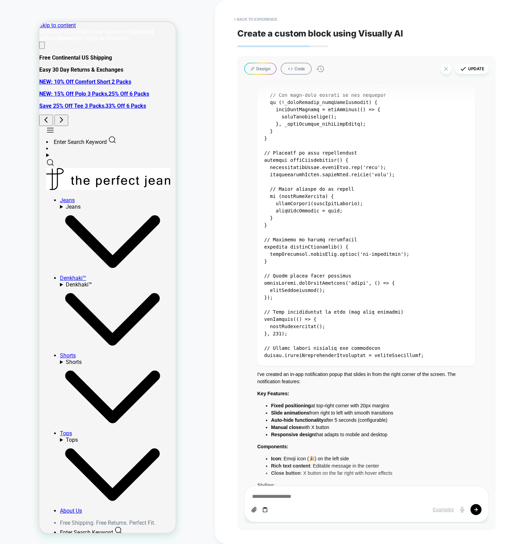
scroll to position [1574, 0]
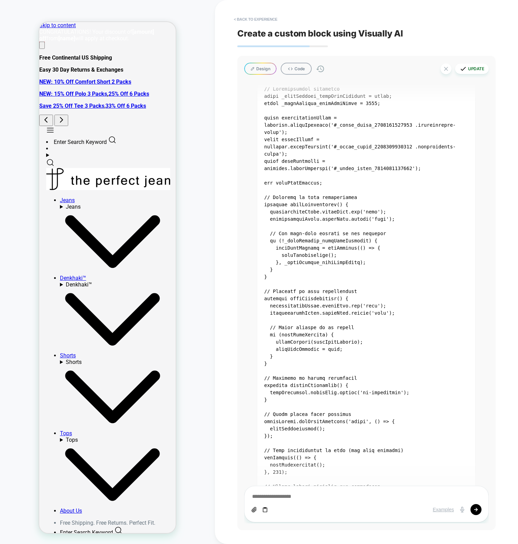
click at [476, 69] on button "Update" at bounding box center [472, 69] width 34 height 10
type textarea "*"
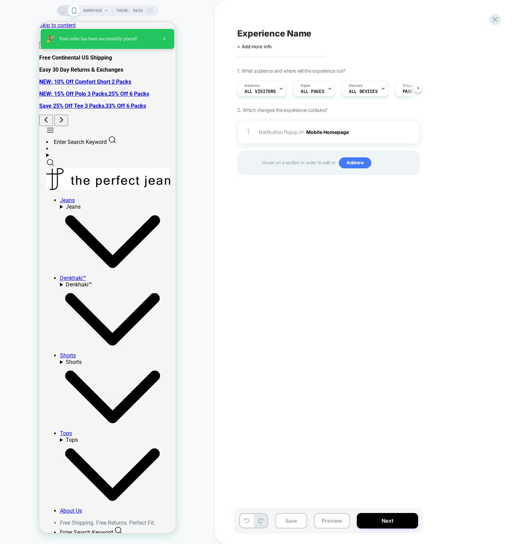
scroll to position [0, 0]
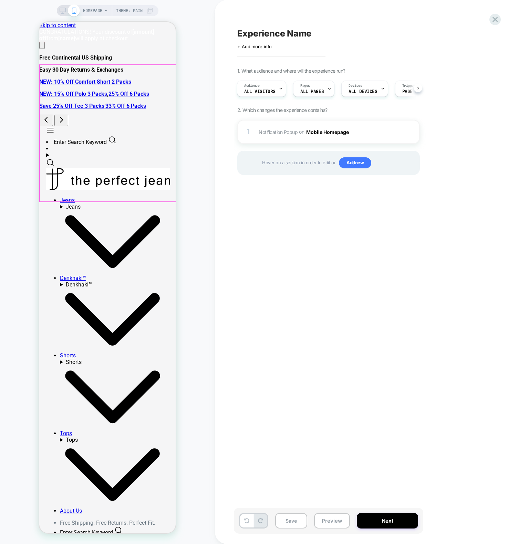
click at [208, 38] on div "HOMEPAGE Theme: MAIN" at bounding box center [107, 272] width 215 height 530
drag, startPoint x: 209, startPoint y: 154, endPoint x: 207, endPoint y: 145, distance: 8.4
click at [209, 154] on div "HOMEPAGE Theme: MAIN" at bounding box center [107, 272] width 215 height 530
click at [99, 4] on div "HOMEPAGE Theme: MAIN" at bounding box center [107, 272] width 215 height 544
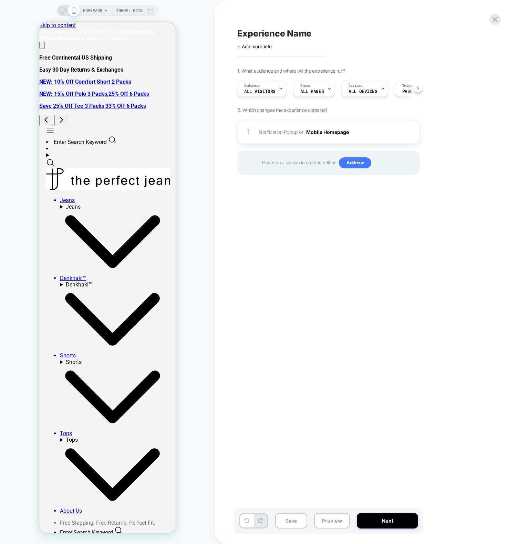
click at [97, 8] on span "HOMEPAGE" at bounding box center [92, 10] width 19 height 11
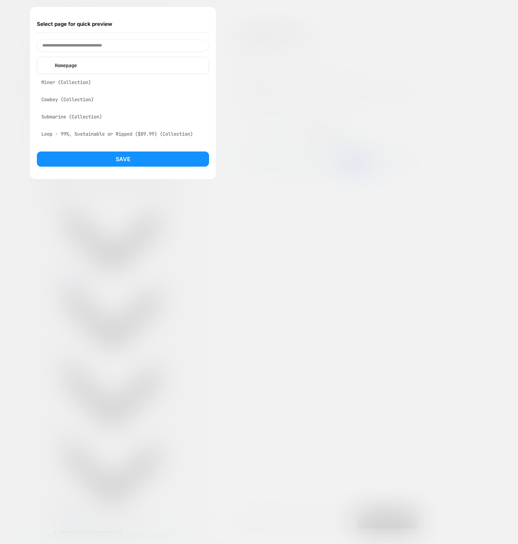
click at [273, 55] on div at bounding box center [259, 272] width 518 height 544
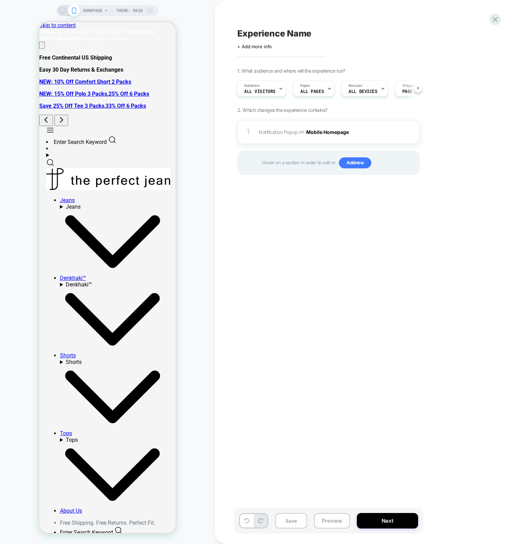
click at [66, 13] on div at bounding box center [69, 11] width 18 height 6
click at [62, 12] on icon at bounding box center [63, 11] width 6 height 6
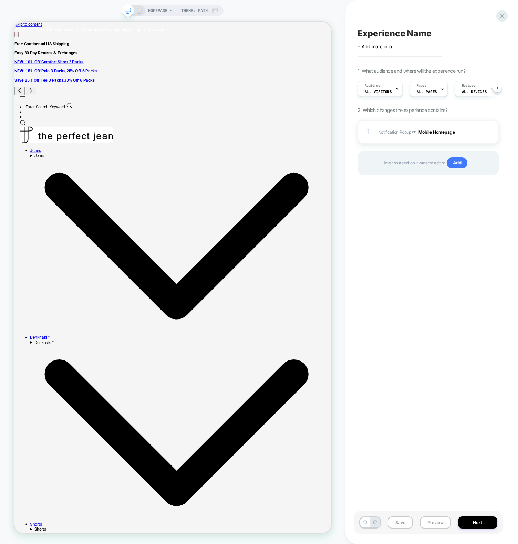
scroll to position [0, 0]
click at [431, 317] on button "Preview" at bounding box center [435, 522] width 31 height 12
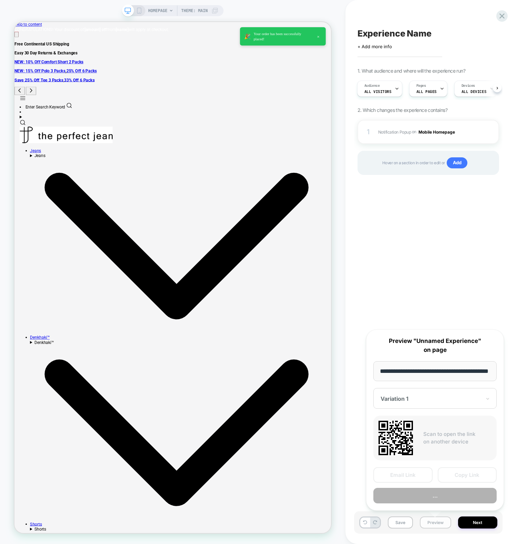
scroll to position [0, 18]
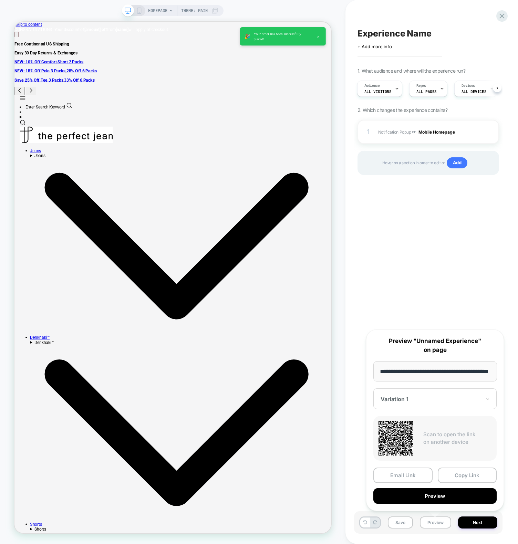
click at [447, 317] on div "Experience Name Click to edit experience details + Add more info 1. What audien…" at bounding box center [428, 272] width 148 height 530
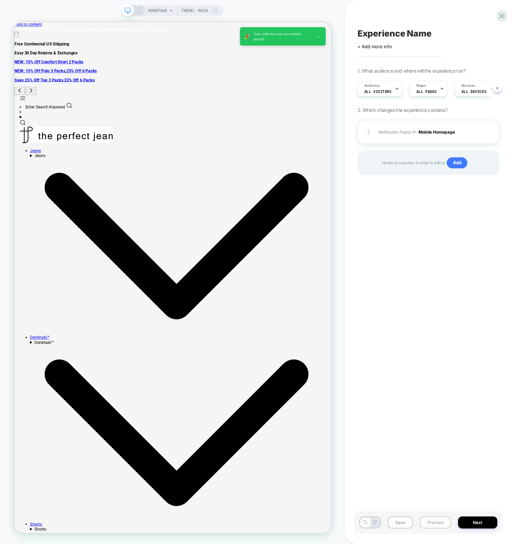
click at [429, 317] on button "Preview" at bounding box center [435, 522] width 31 height 12
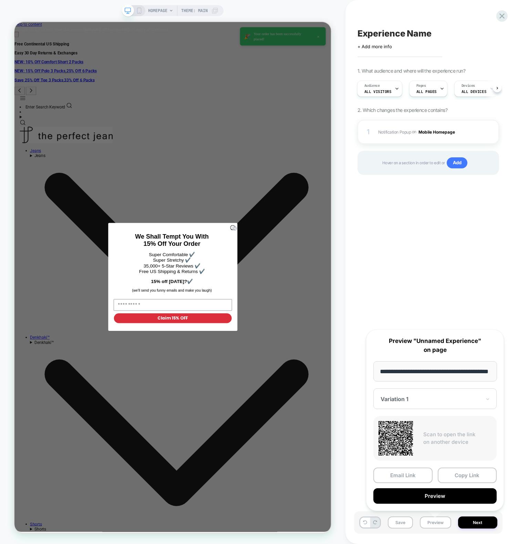
click at [416, 317] on div "**********" at bounding box center [435, 419] width 138 height 181
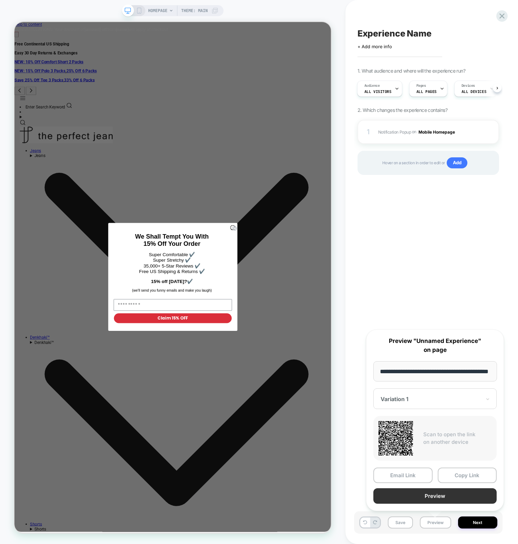
click at [435, 317] on button "Preview" at bounding box center [434, 495] width 123 height 15
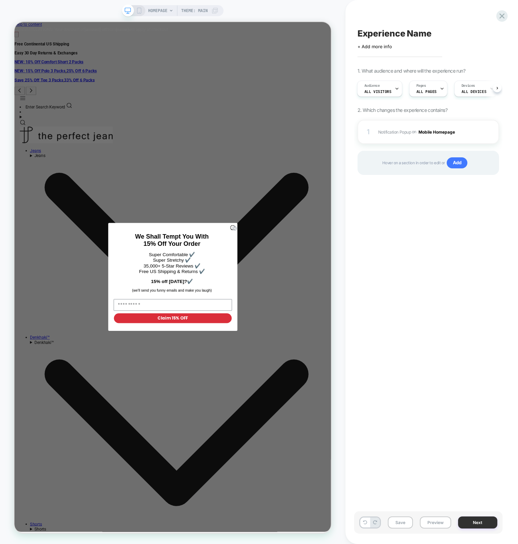
click at [472, 317] on button "Next" at bounding box center [477, 522] width 39 height 12
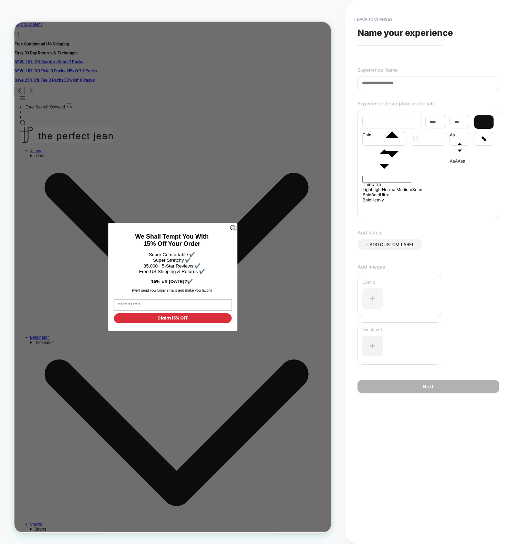
click at [373, 298] on div at bounding box center [372, 298] width 21 height 21
click at [379, 254] on div "+ ADD CUSTOM LABEL" at bounding box center [389, 251] width 65 height 25
click at [380, 247] on span "+ ADD CUSTOM LABEL" at bounding box center [389, 245] width 49 height 6
click at [420, 246] on icon at bounding box center [421, 245] width 2 height 2
click at [399, 70] on div "**********" at bounding box center [428, 272] width 148 height 530
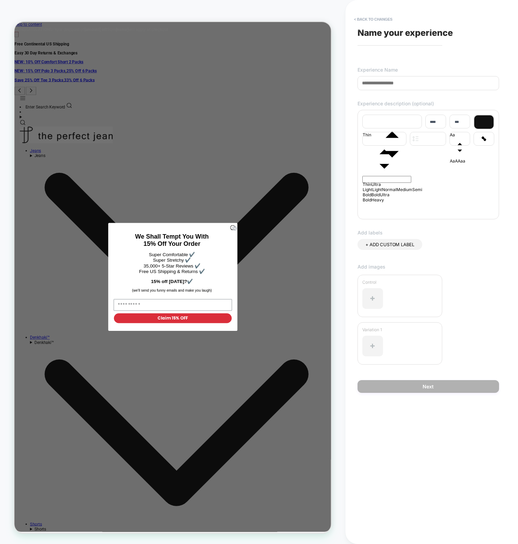
click at [388, 81] on input at bounding box center [427, 83] width 141 height 14
click at [373, 19] on button "< Back to changes" at bounding box center [372, 19] width 45 height 11
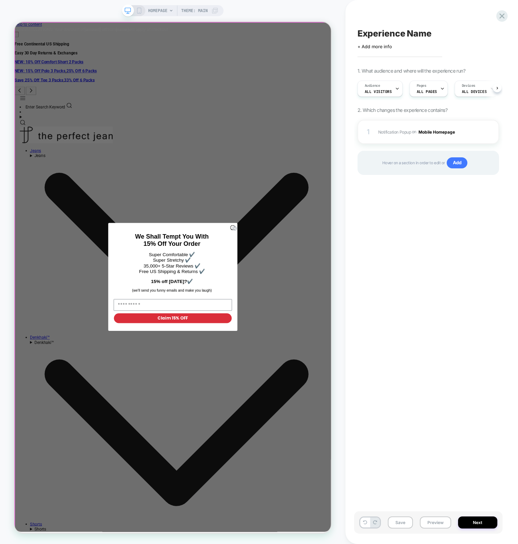
scroll to position [0, 0]
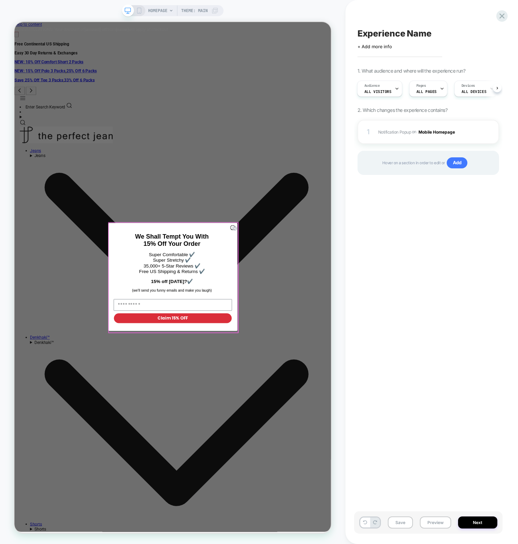
click at [304, 291] on form "We Shall Tempt You With 15% Off Your Order Super Comfortable ✔️ Super Stretchy …" at bounding box center [225, 362] width 172 height 144
click at [307, 296] on icon "Close dialog" at bounding box center [308, 297] width 3 height 3
click at [409, 235] on div "Experience Name Click to edit experience details + Add more info 1. What audien…" at bounding box center [428, 272] width 148 height 530
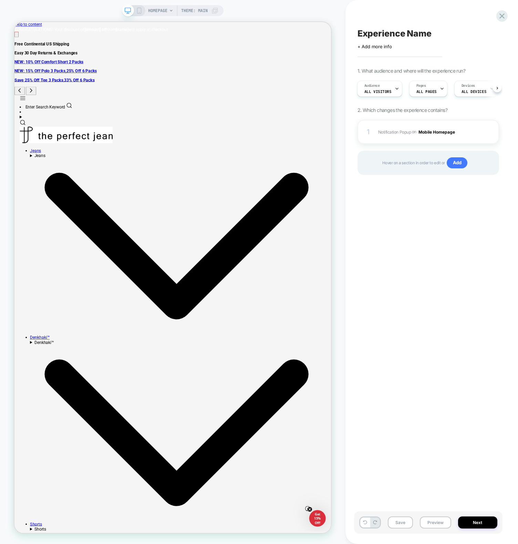
scroll to position [0, 2]
click at [501, 12] on icon at bounding box center [501, 15] width 9 height 9
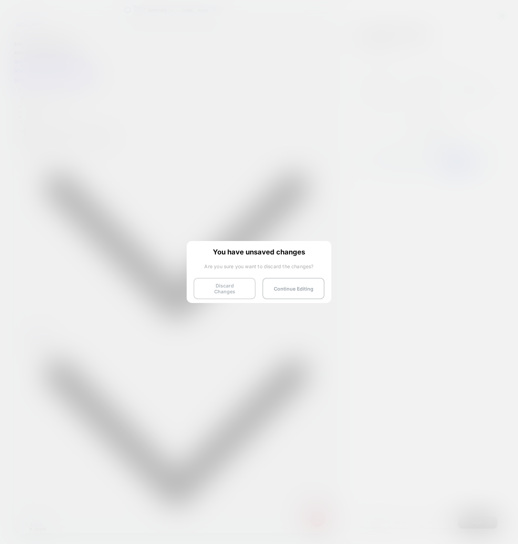
click at [223, 293] on button "Discard Changes" at bounding box center [224, 288] width 62 height 21
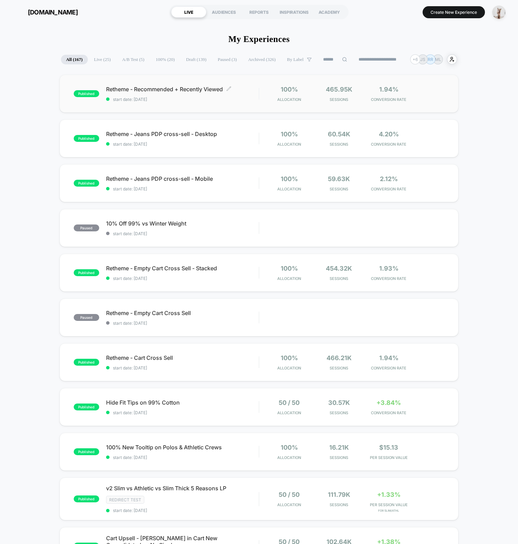
click at [121, 92] on span "Retheme - Recommended + Recently Viewed Click to edit experience details" at bounding box center [182, 89] width 152 height 7
